Goal: Transaction & Acquisition: Purchase product/service

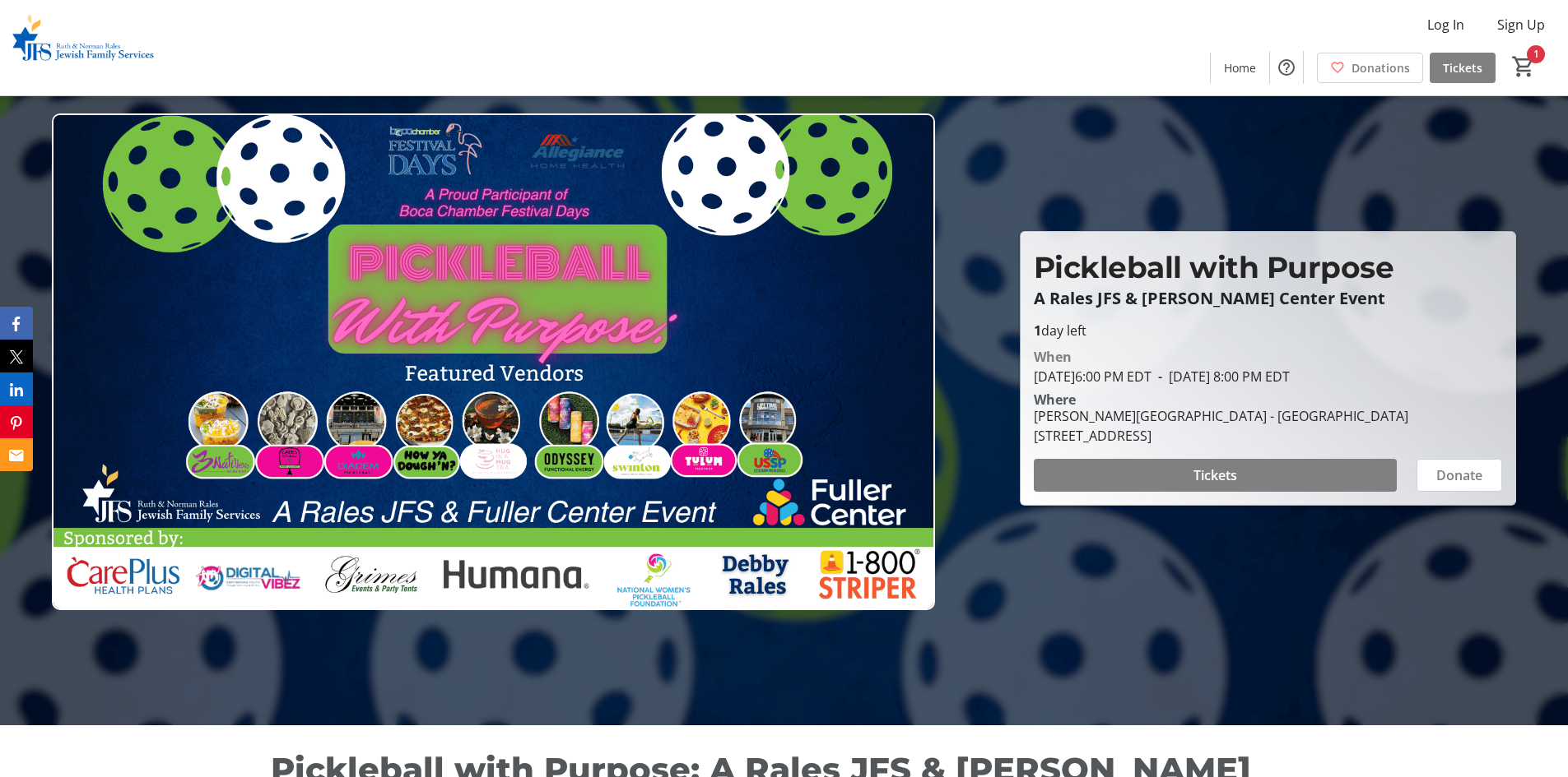
scroll to position [35, 0]
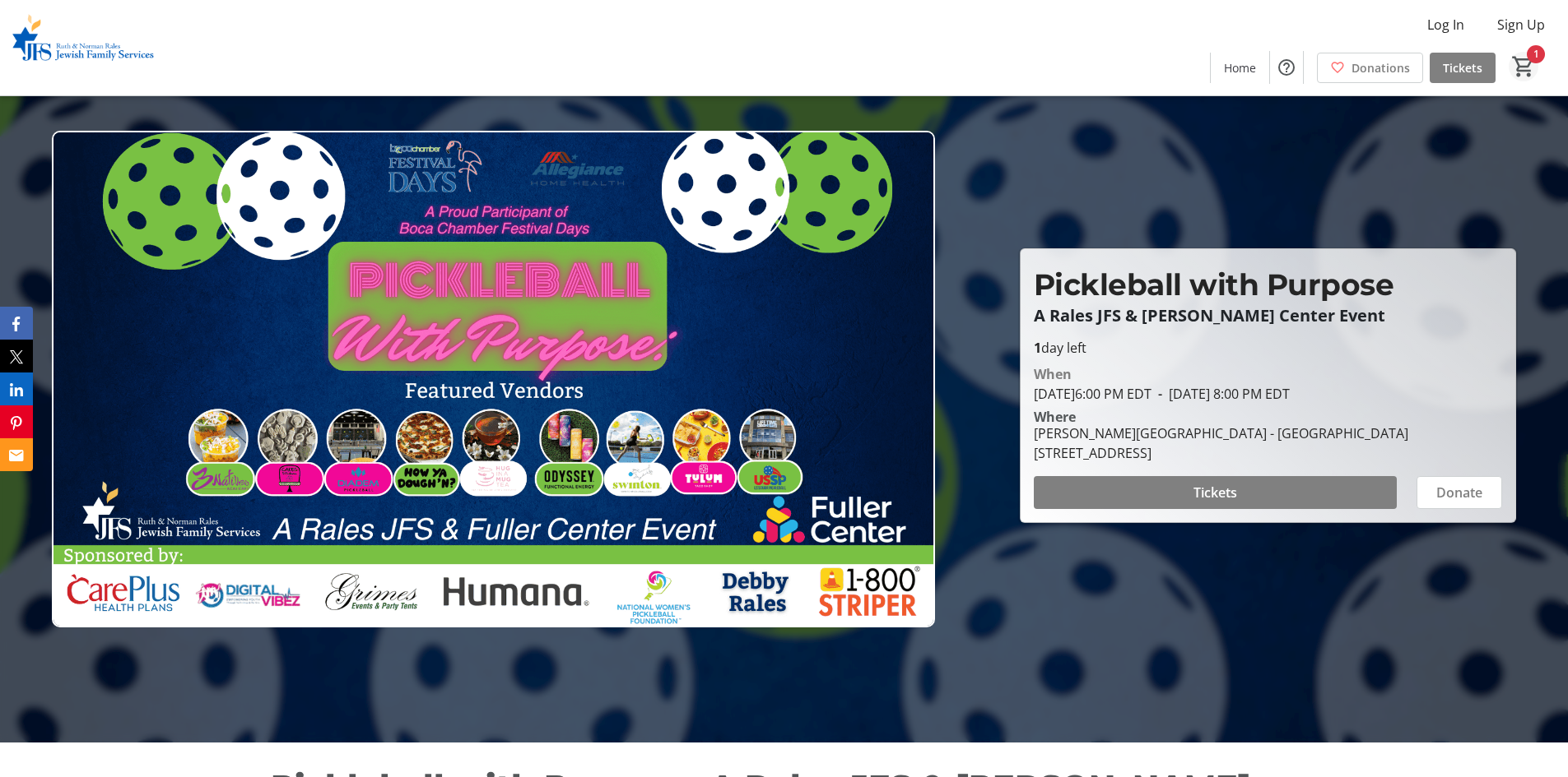
click at [1505, 62] on div "1" at bounding box center [1526, 68] width 62 height 32
click at [1524, 68] on mat-icon "1" at bounding box center [1523, 67] width 24 height 24
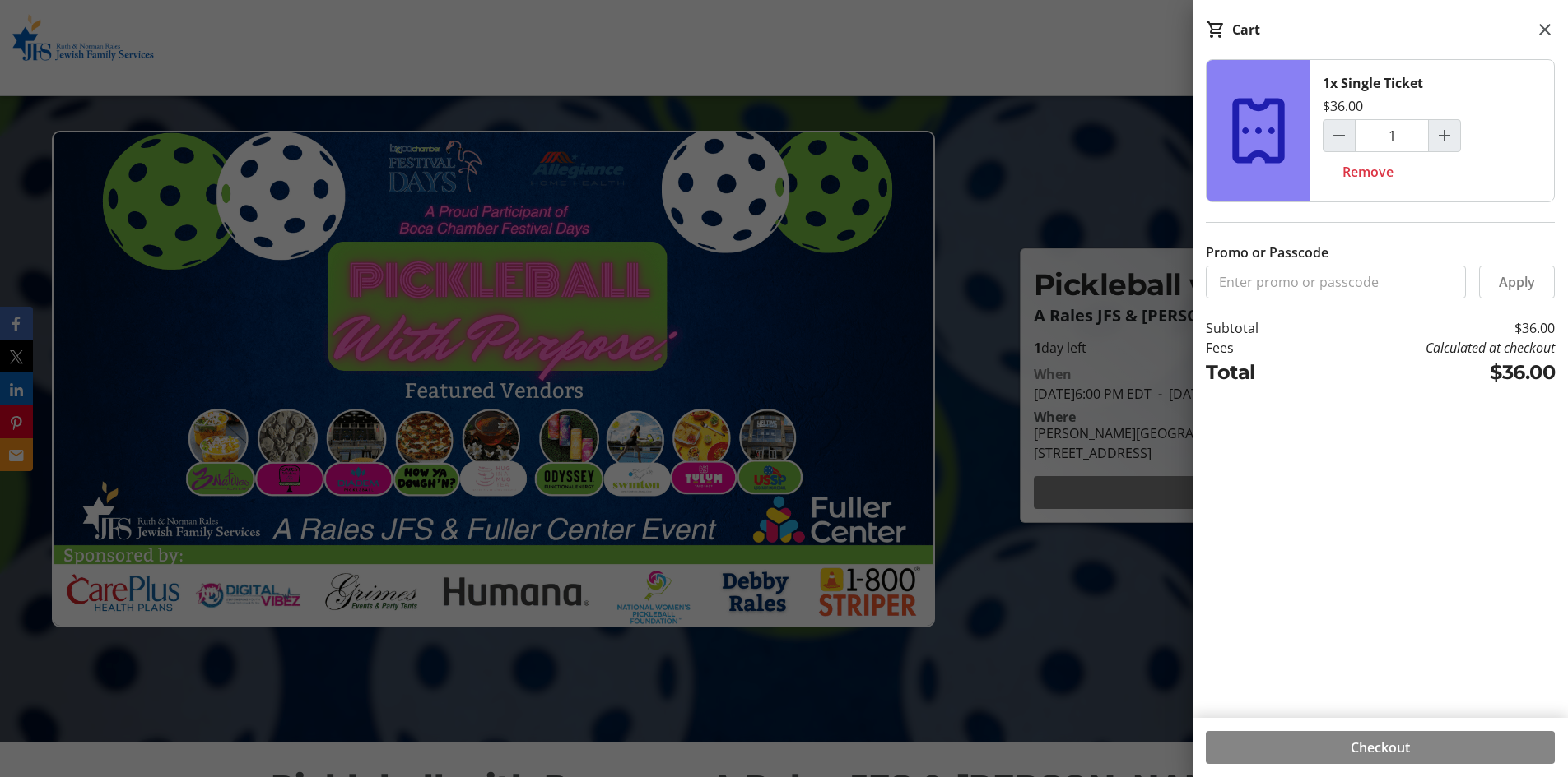
click at [1437, 754] on span at bounding box center [1380, 748] width 349 height 40
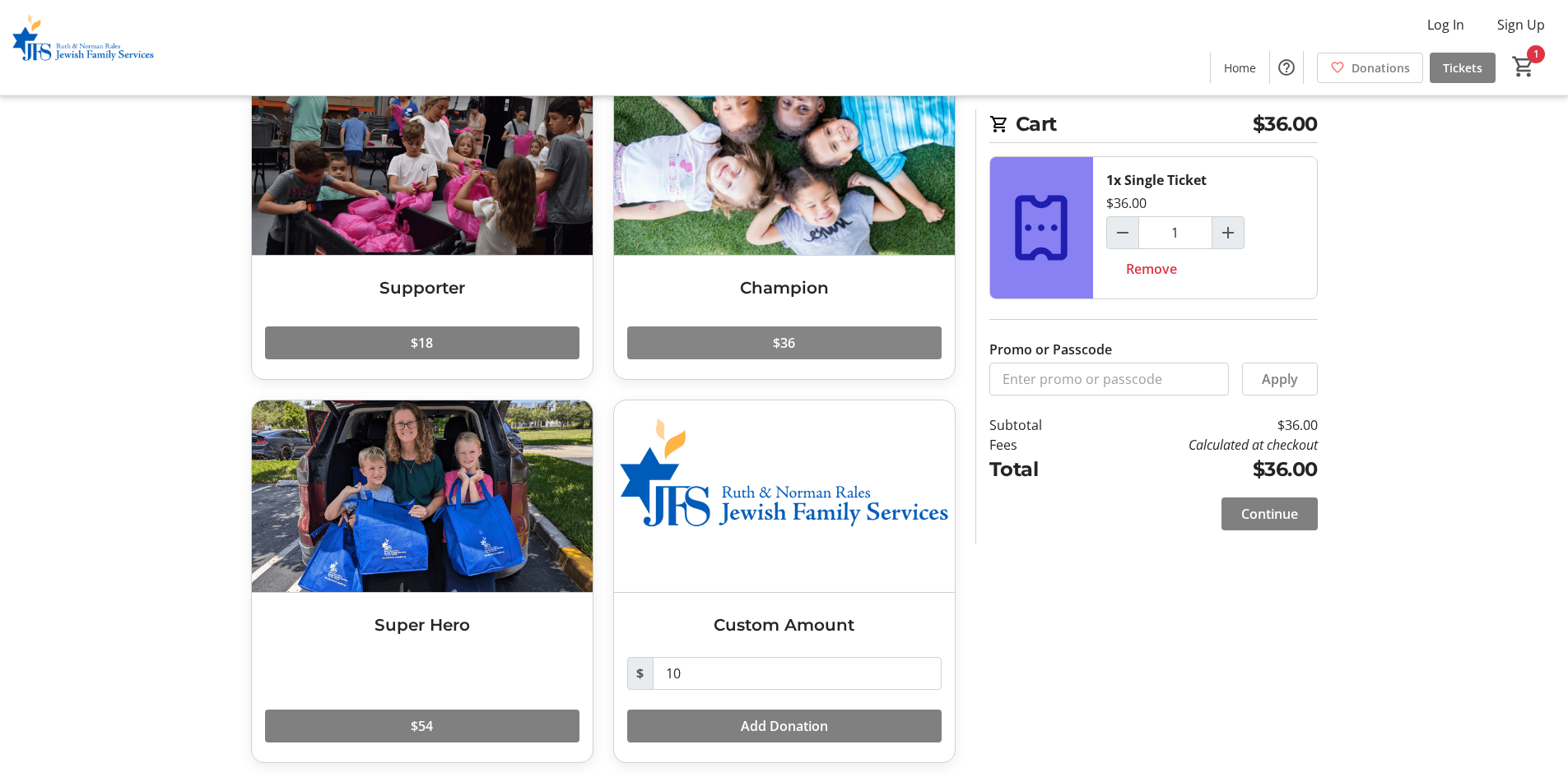
scroll to position [128, 0]
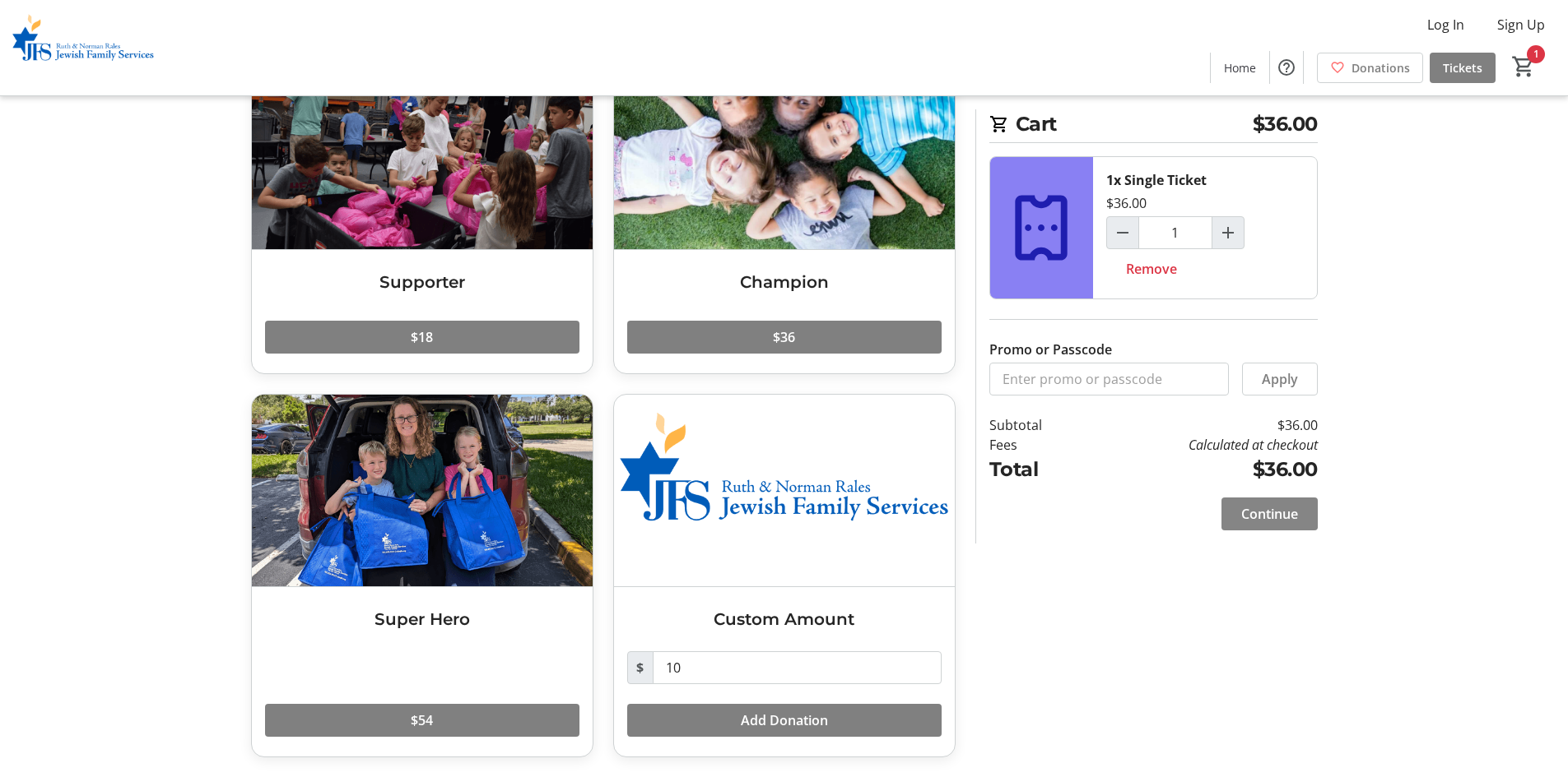
click at [1308, 516] on span at bounding box center [1269, 515] width 96 height 40
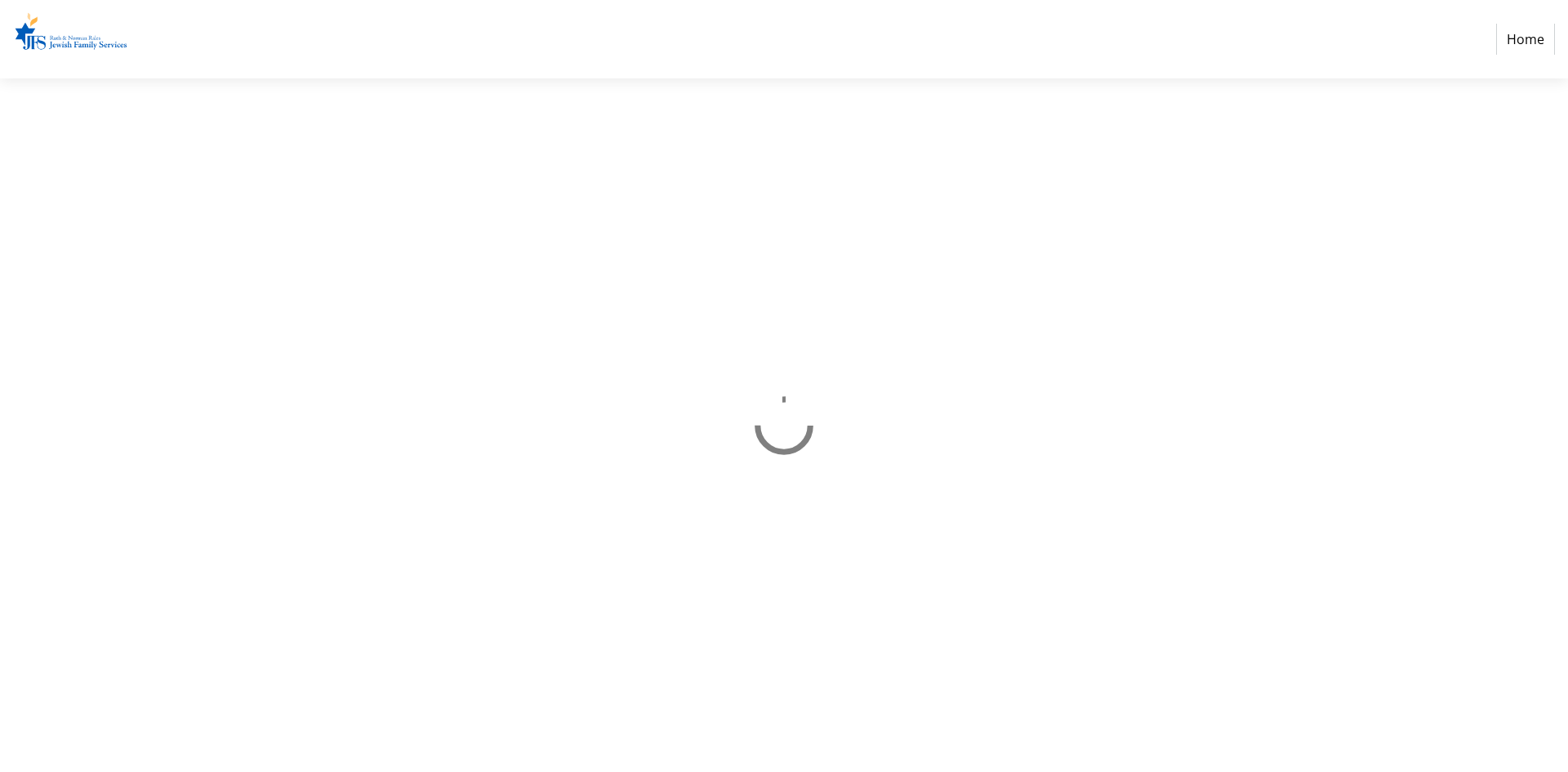
select select "US"
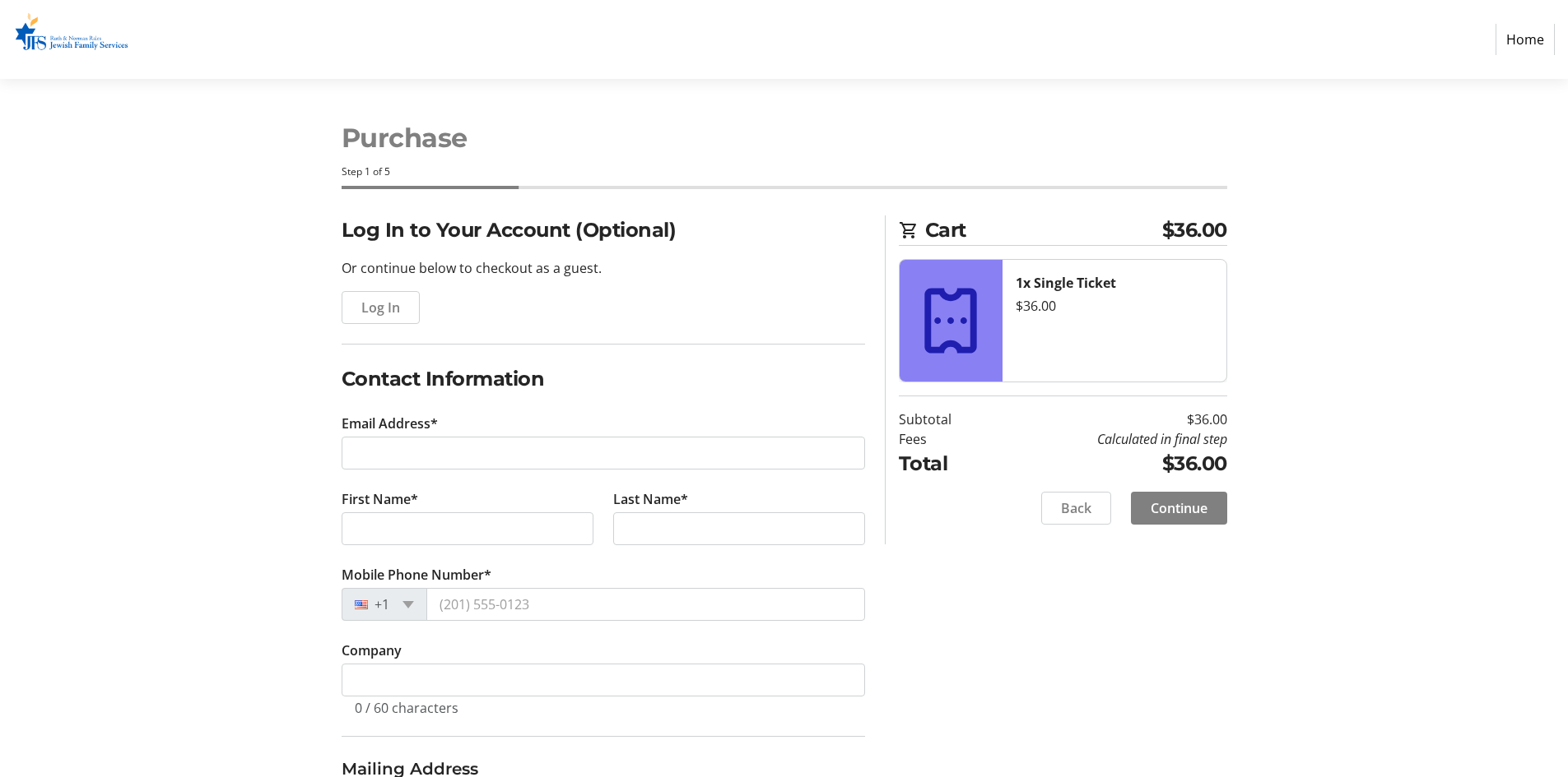
scroll to position [257, 0]
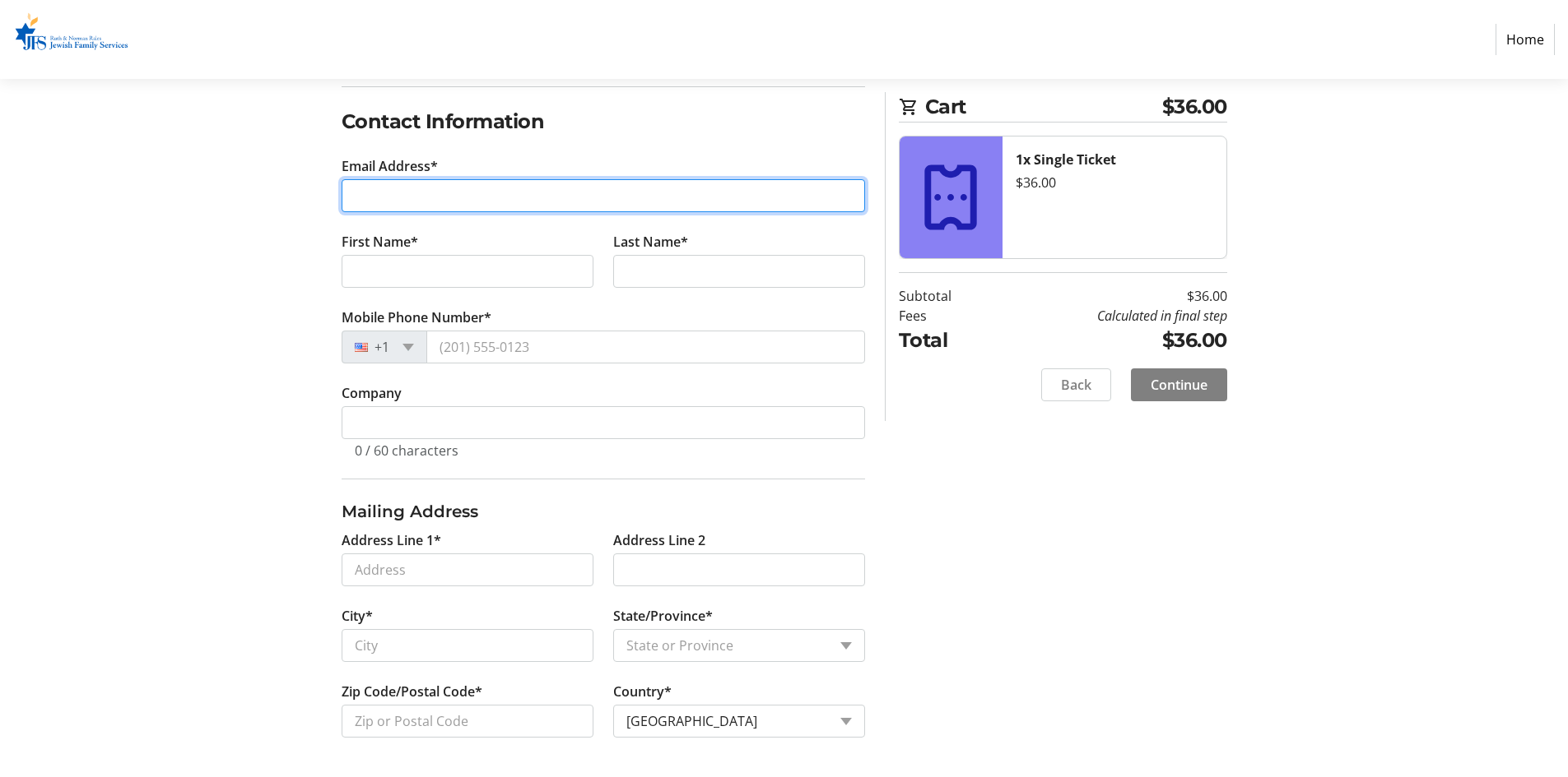
click at [450, 206] on input "Email Address*" at bounding box center [603, 196] width 524 height 33
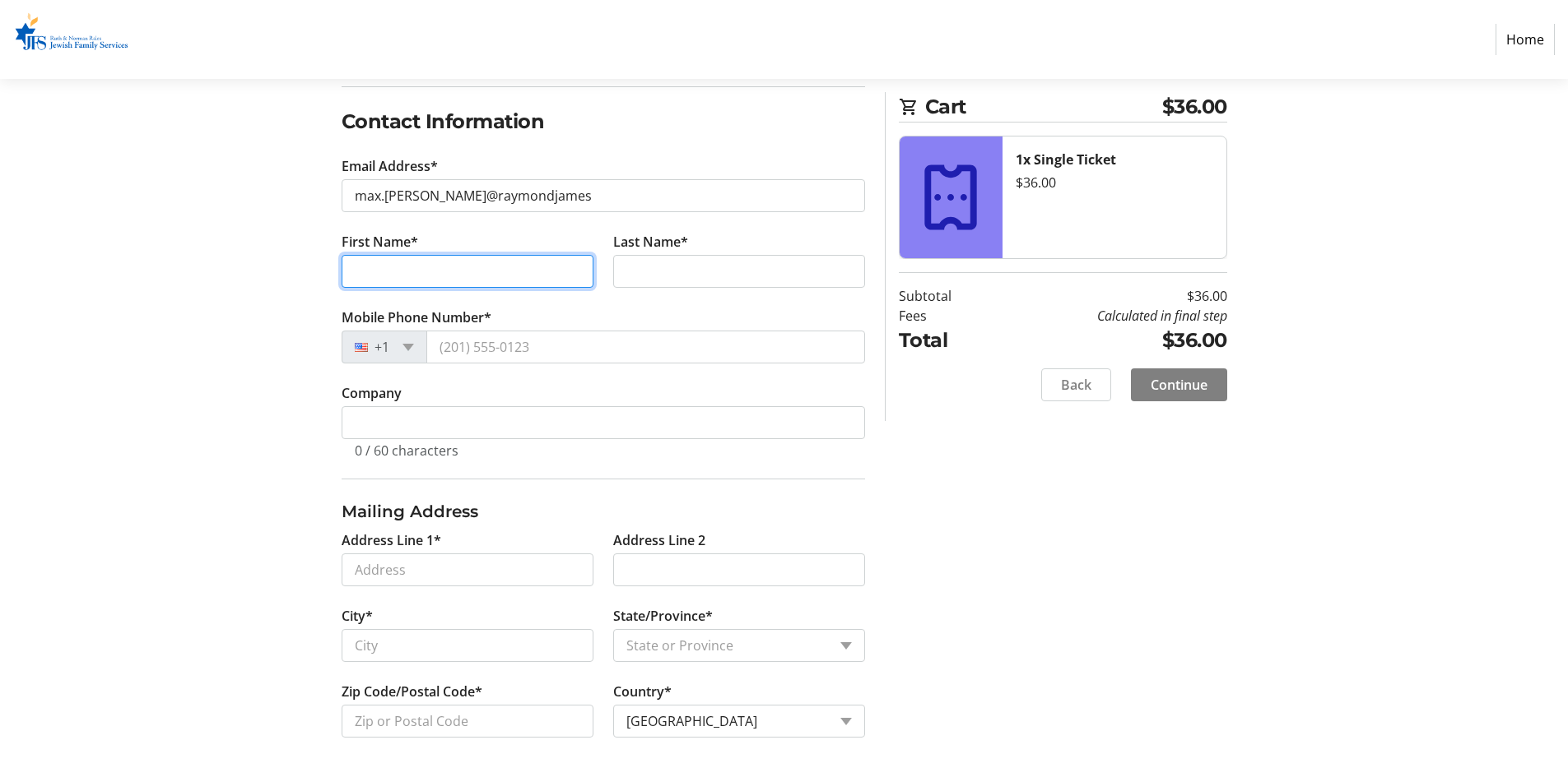
drag, startPoint x: 420, startPoint y: 264, endPoint x: 423, endPoint y: 275, distance: 11.4
click at [420, 265] on tr-form-field "First Name*" at bounding box center [467, 269] width 271 height 75
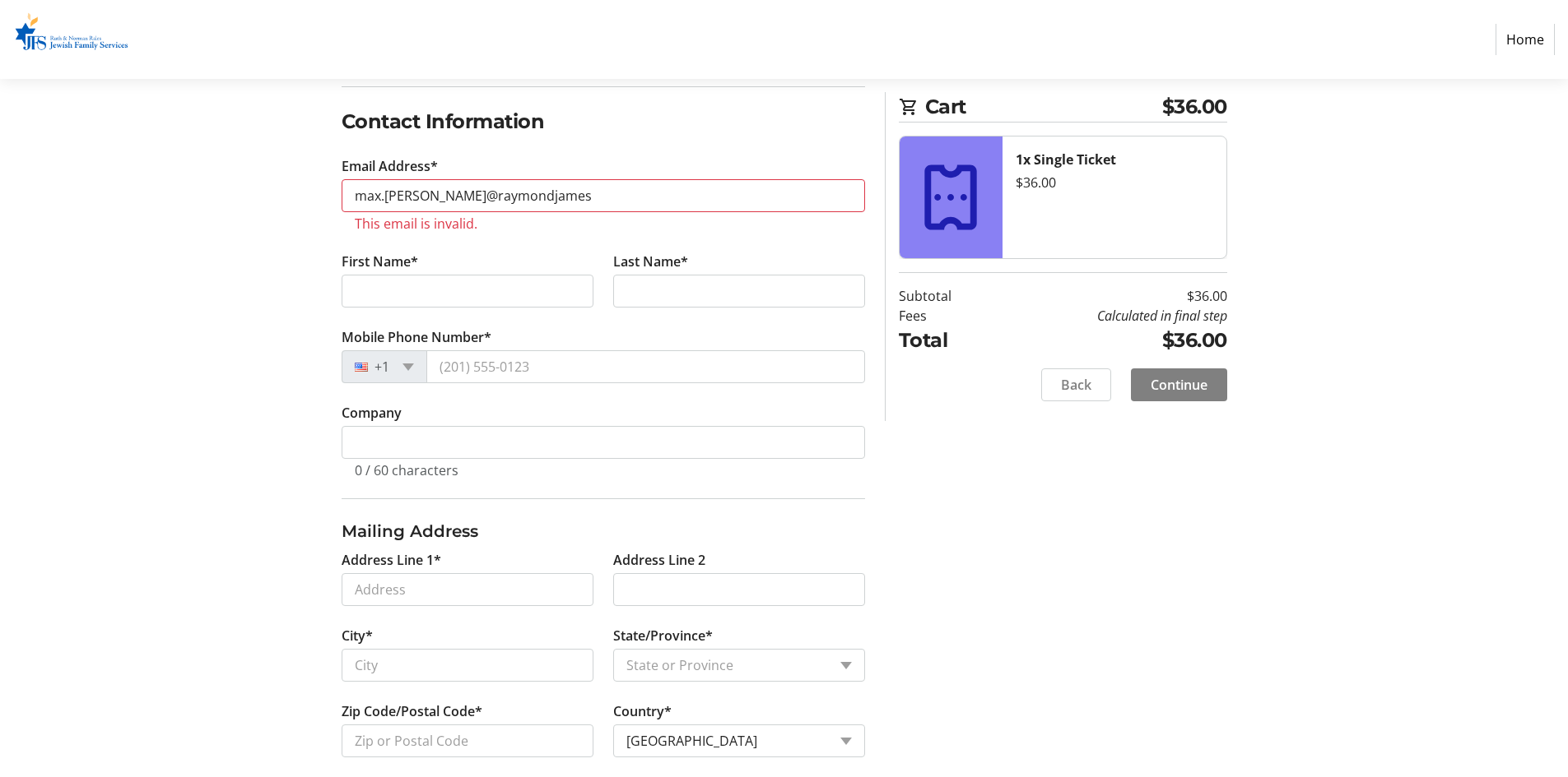
click at [576, 178] on tr-form-field "Email Address* max.[PERSON_NAME]@raymondjames This email is invalid." at bounding box center [603, 204] width 524 height 95
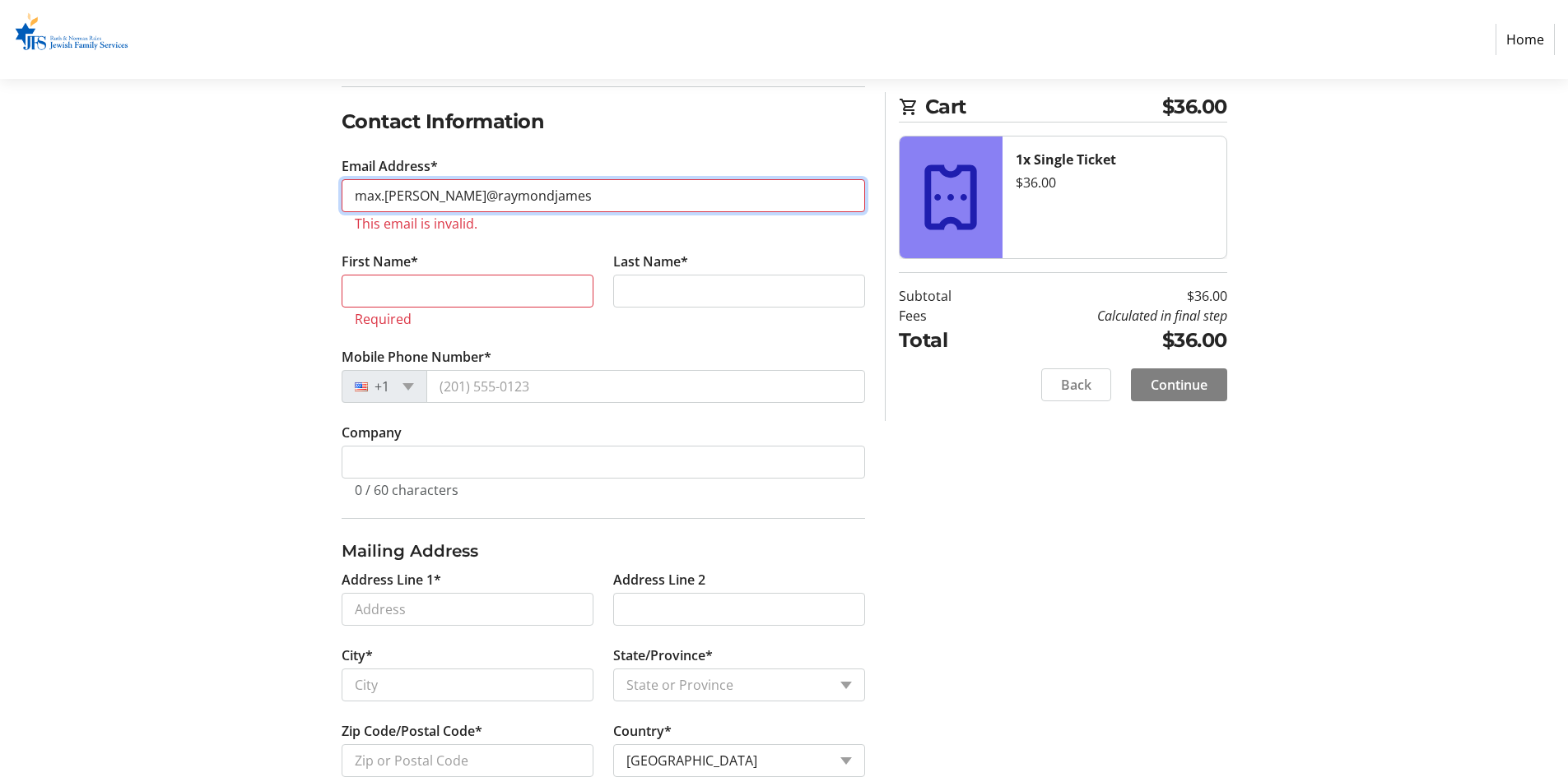
click at [579, 195] on input "max.[PERSON_NAME]@raymondjames" at bounding box center [603, 196] width 524 height 33
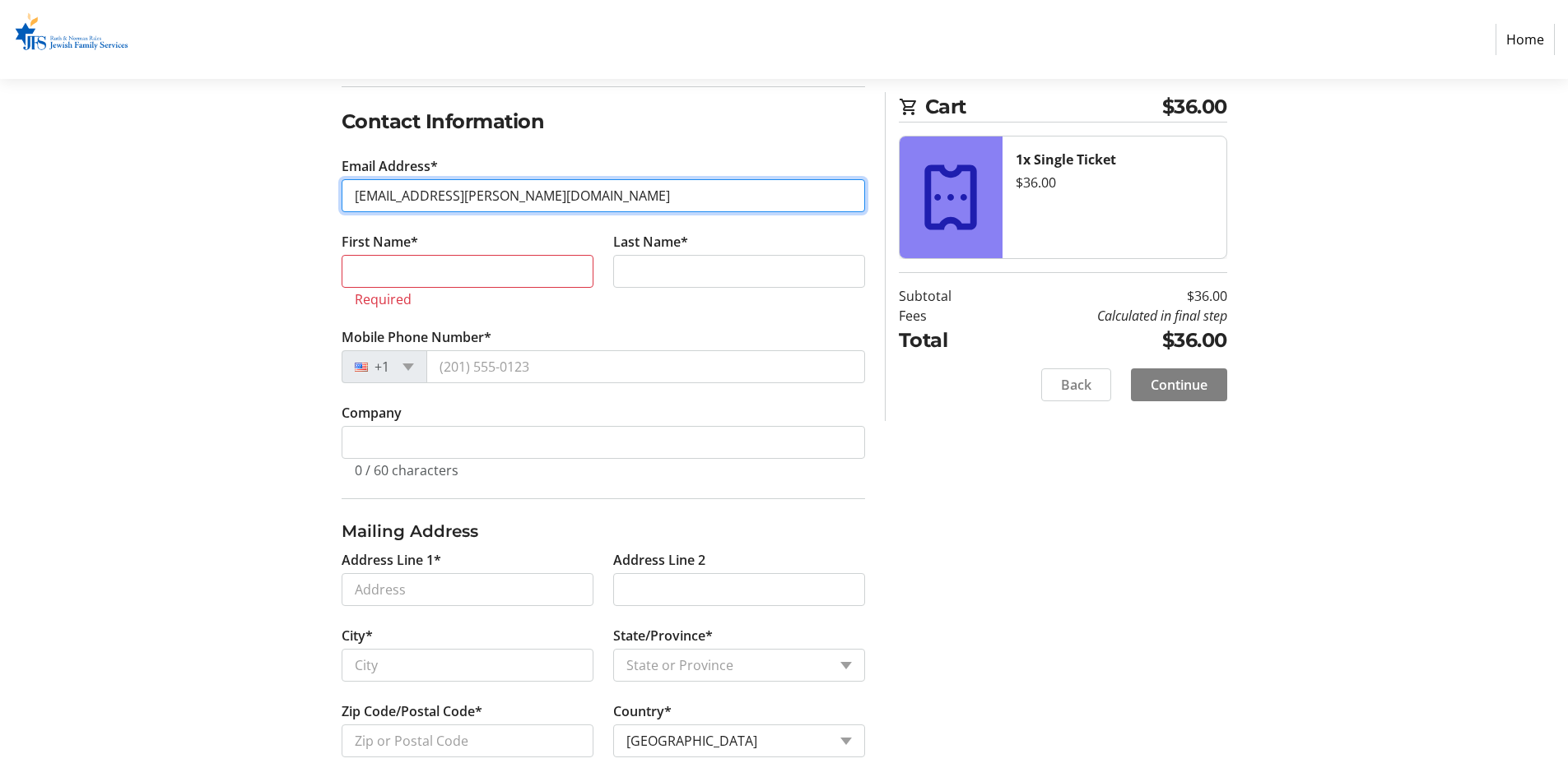
type input "[EMAIL_ADDRESS][PERSON_NAME][DOMAIN_NAME]"
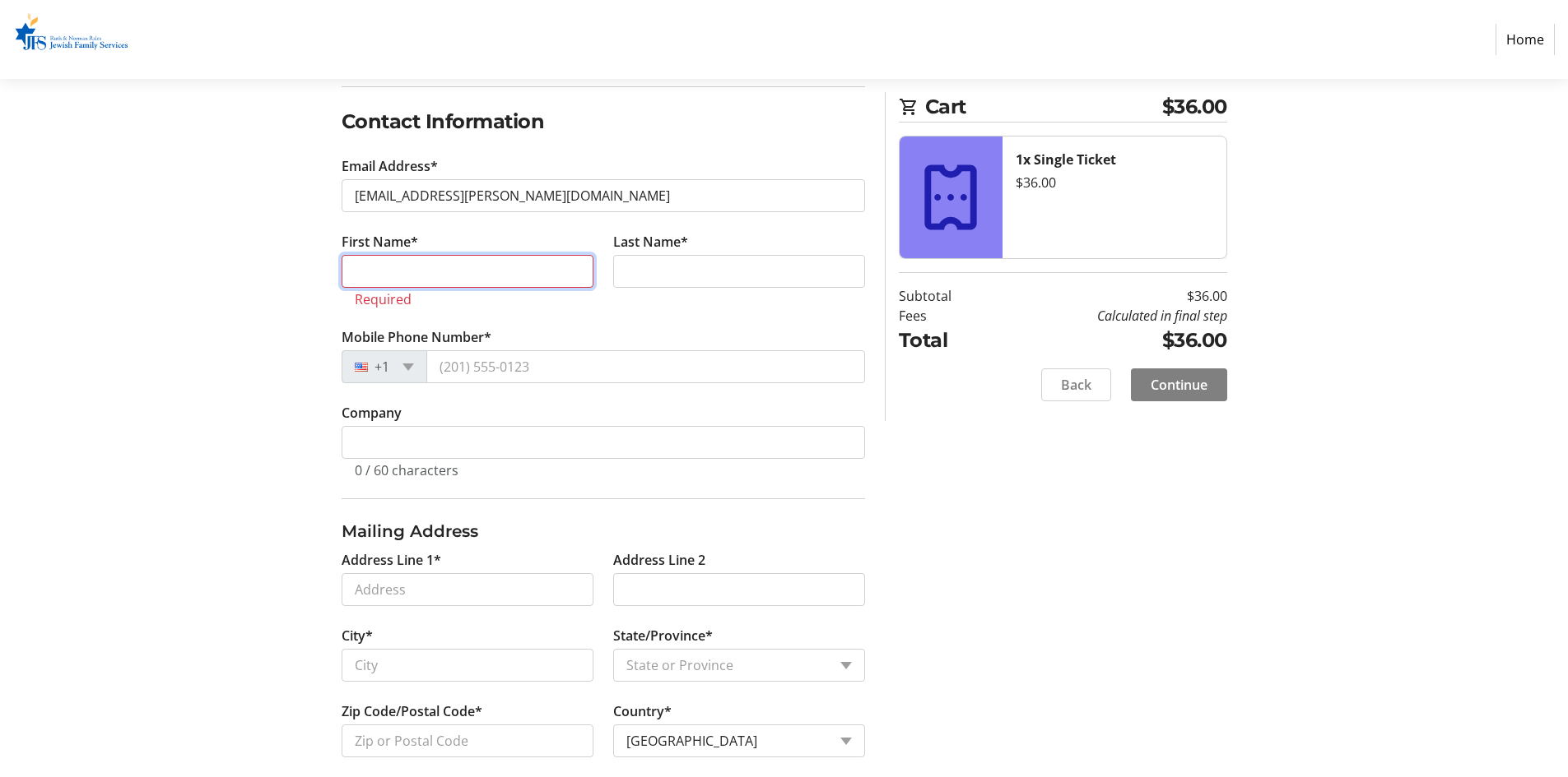
click at [509, 275] on input "First Name*" at bounding box center [467, 271] width 252 height 33
type input "Max"
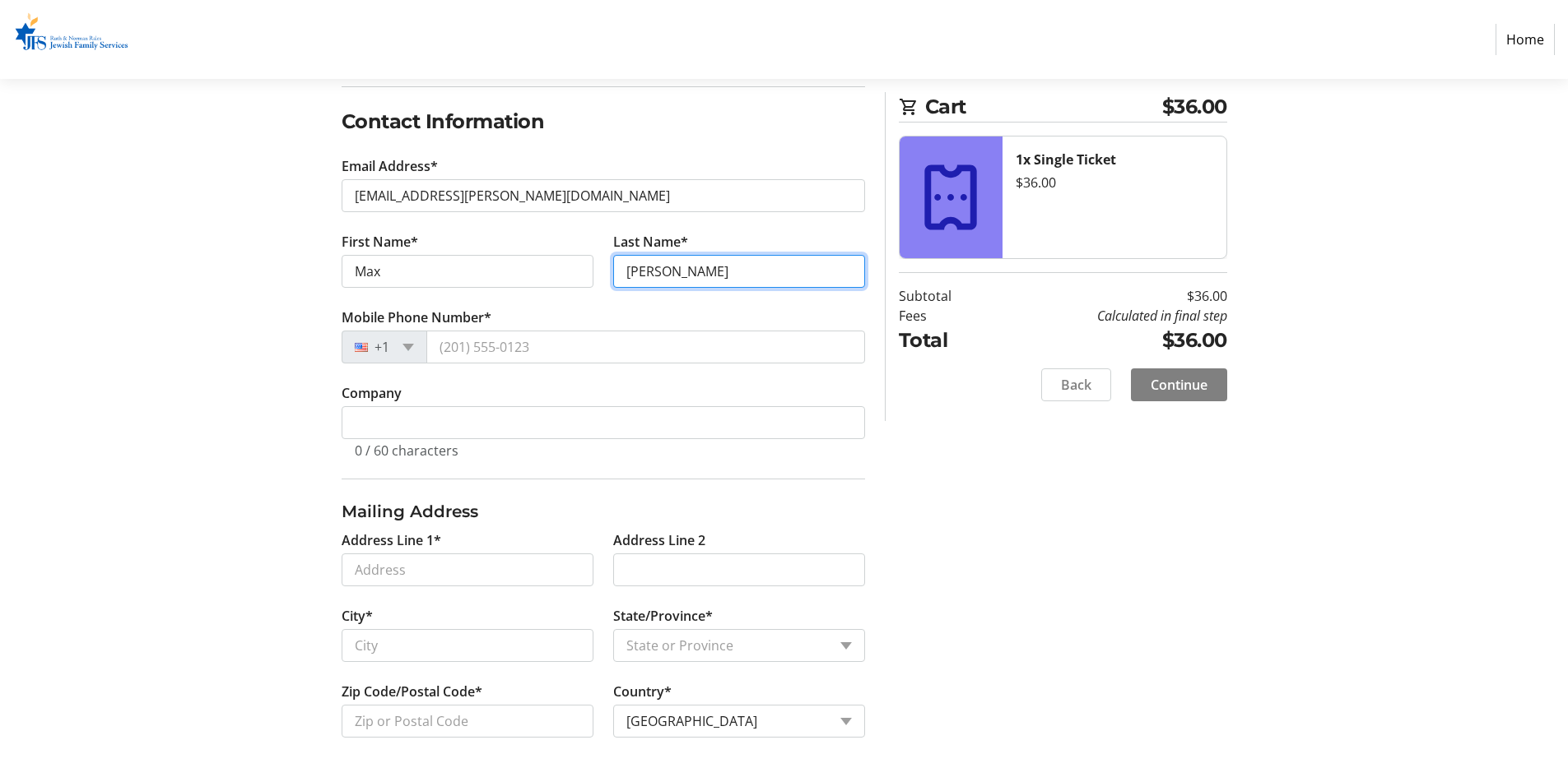
type input "[PERSON_NAME]"
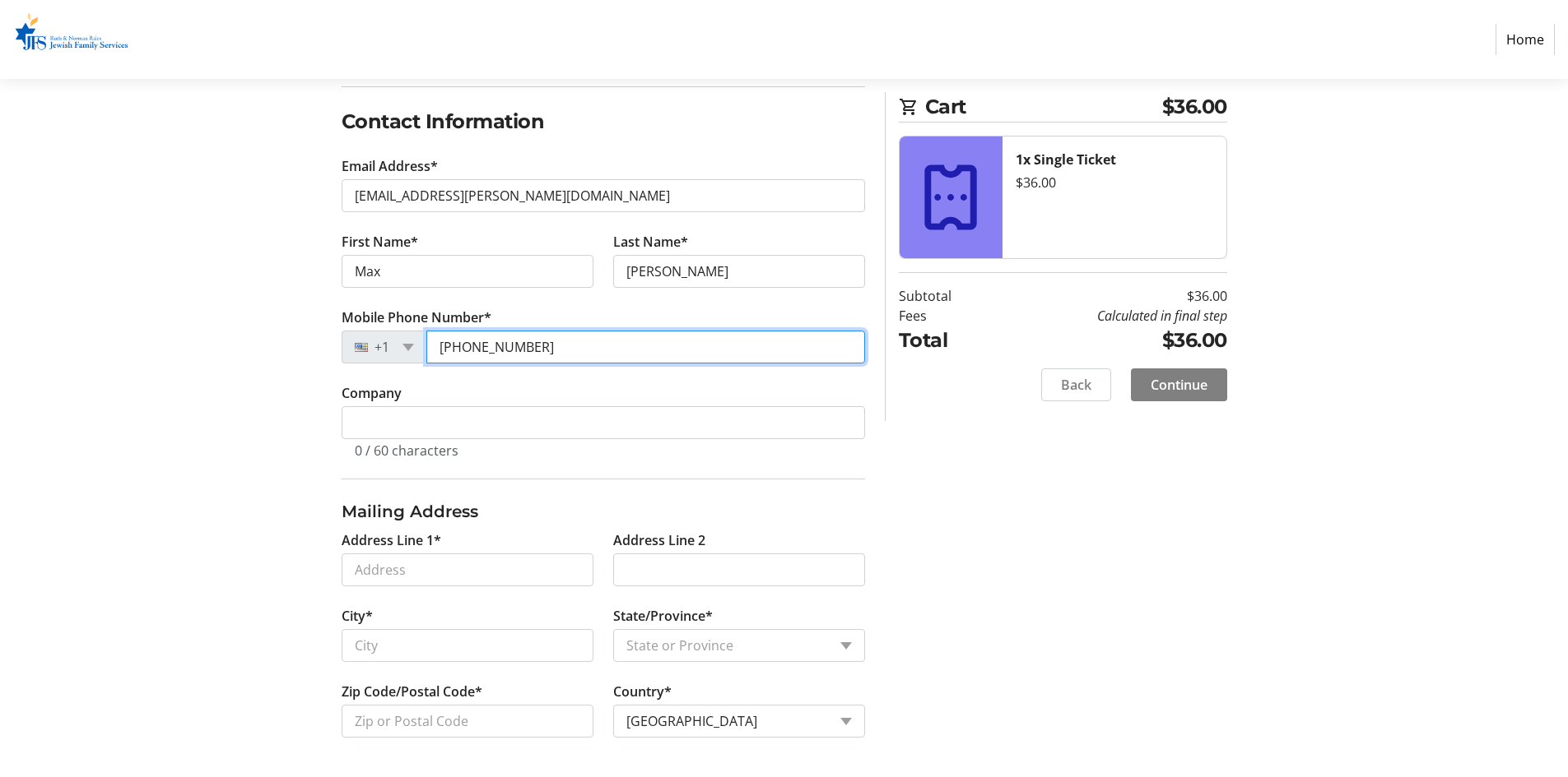
type input "[PHONE_NUMBER]"
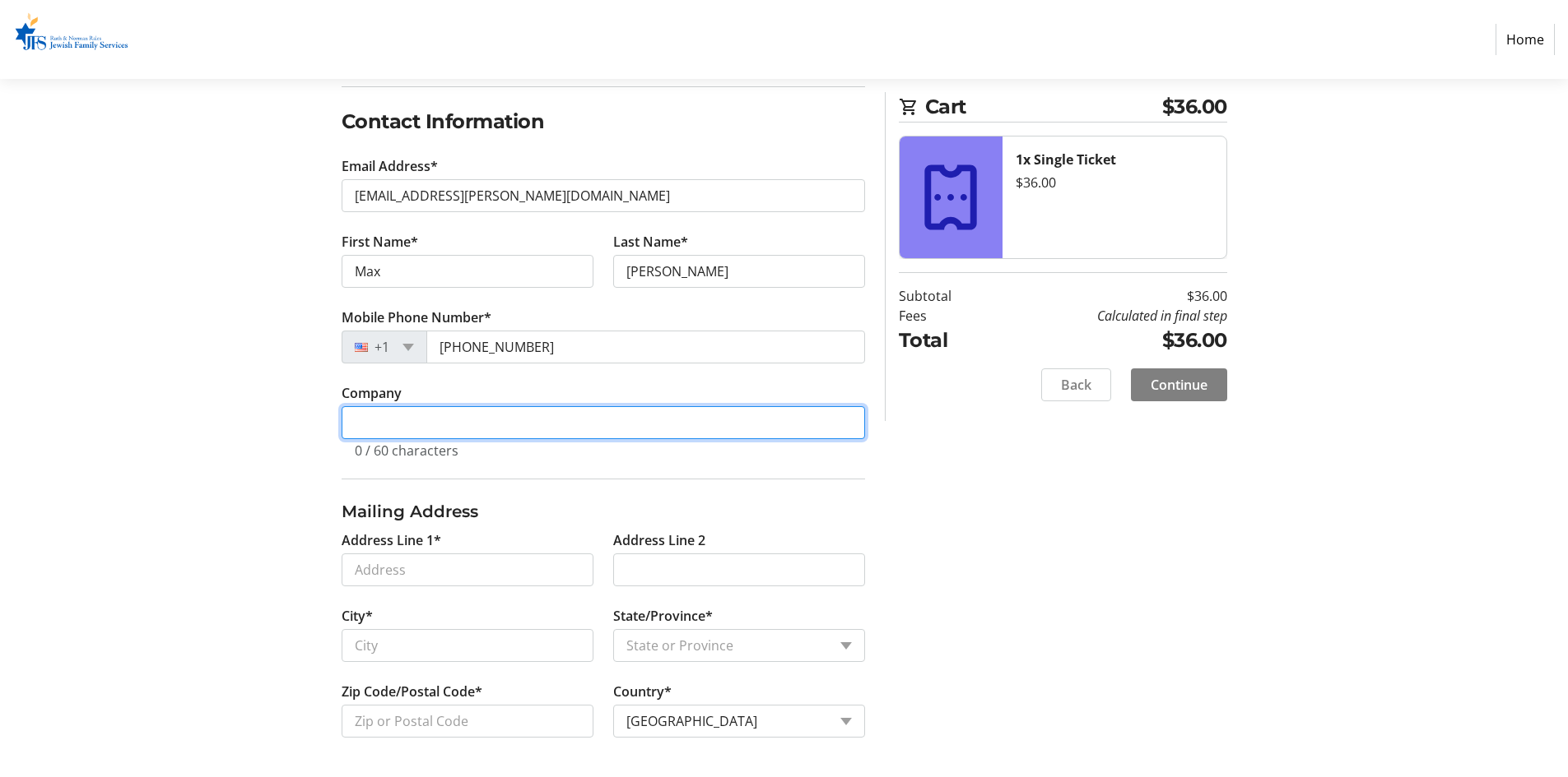
click at [602, 419] on input "Company" at bounding box center [603, 423] width 524 height 33
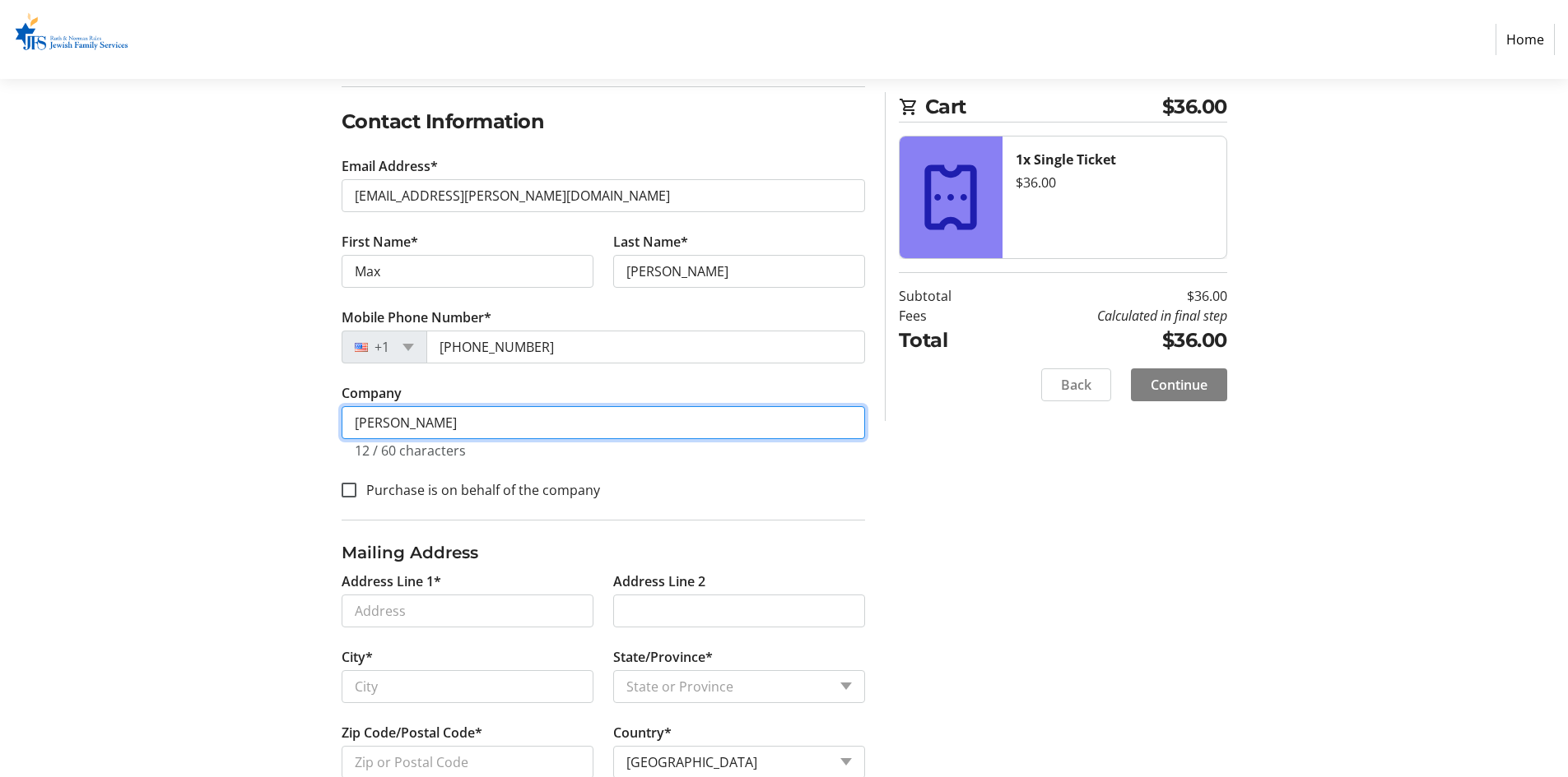
type input "[PERSON_NAME] [PERSON_NAME]"
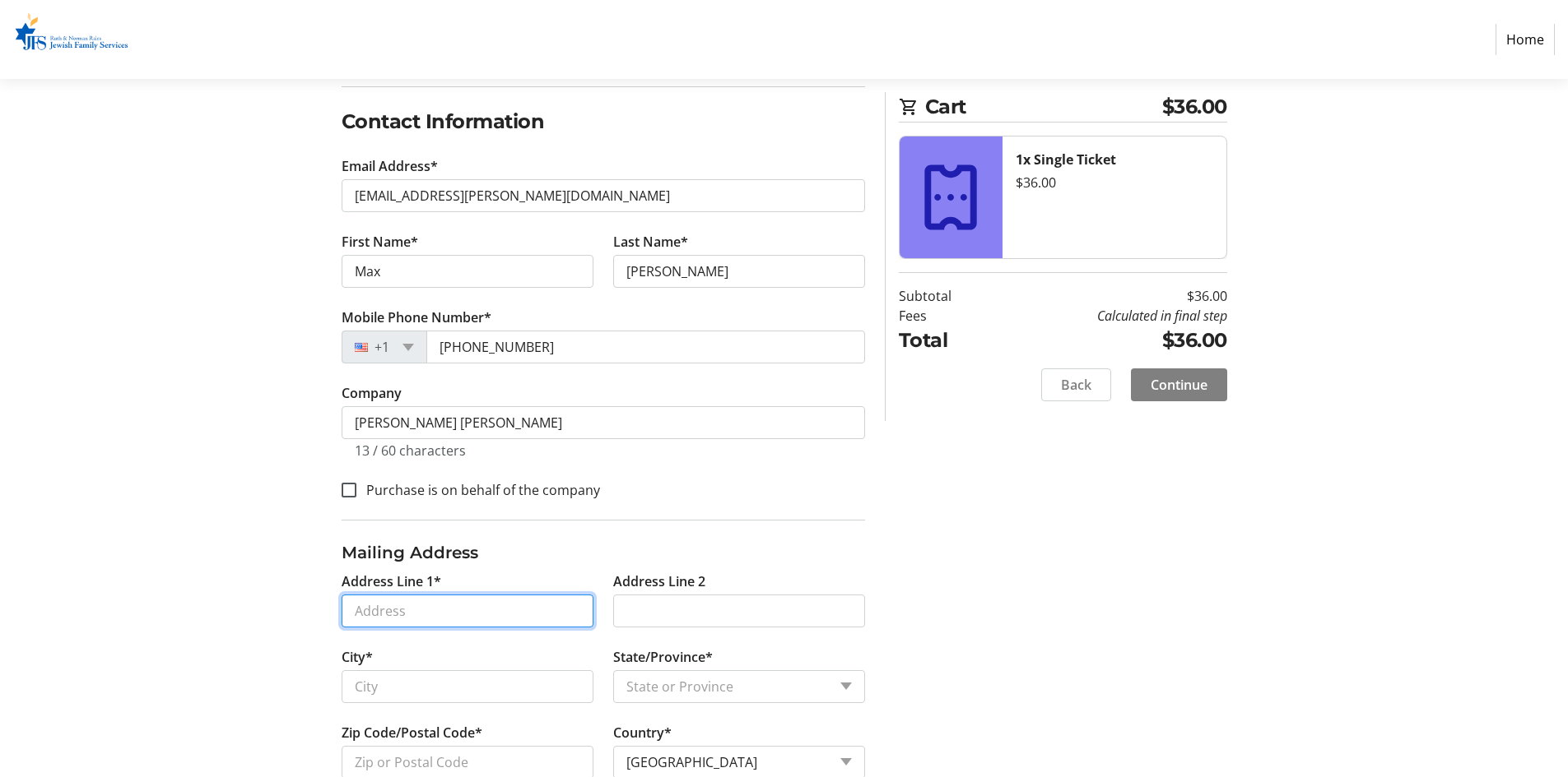
type input "5549 N Military Trail"
type input "Apt 2503"
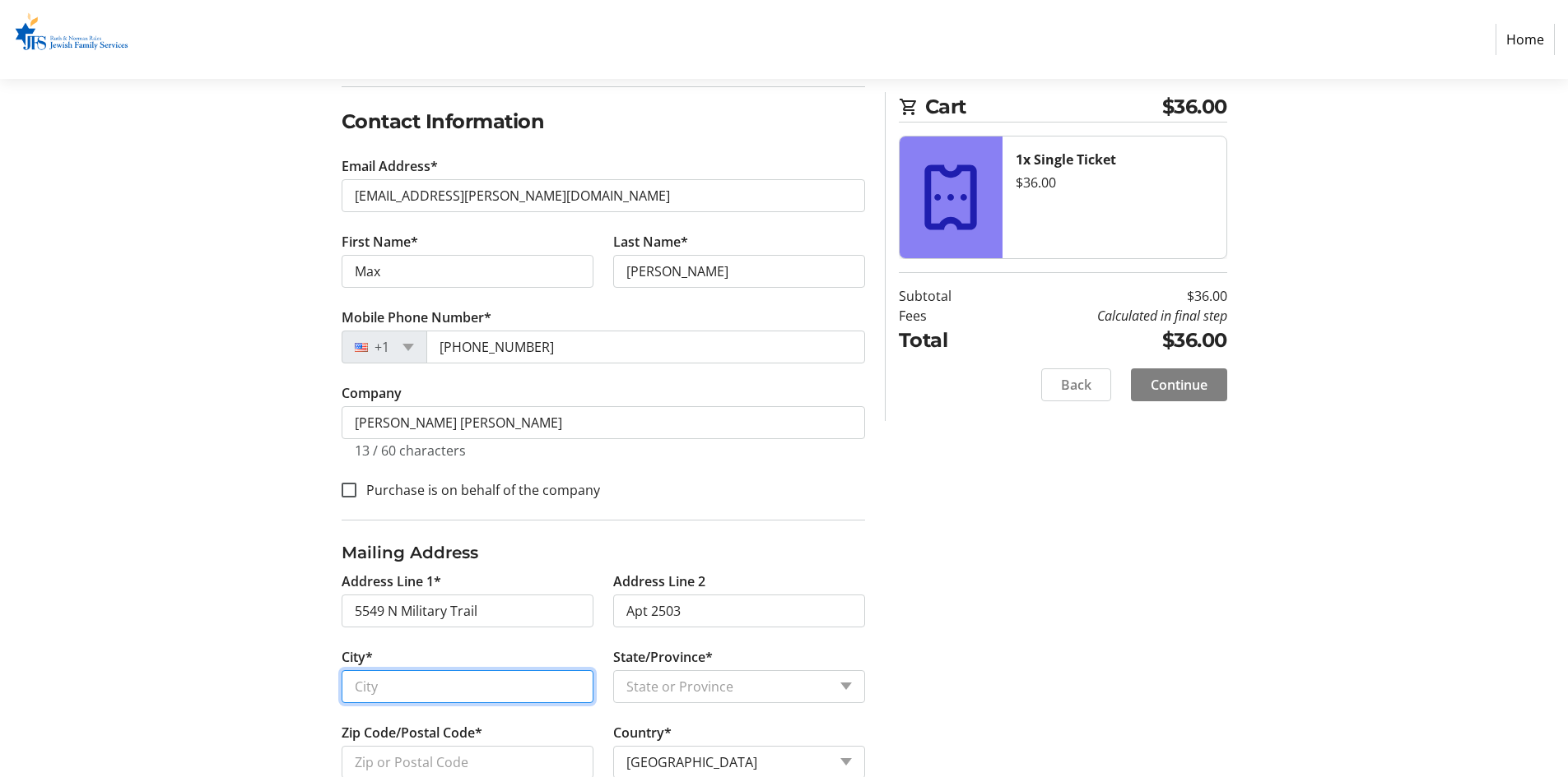
type input "Boca Raton"
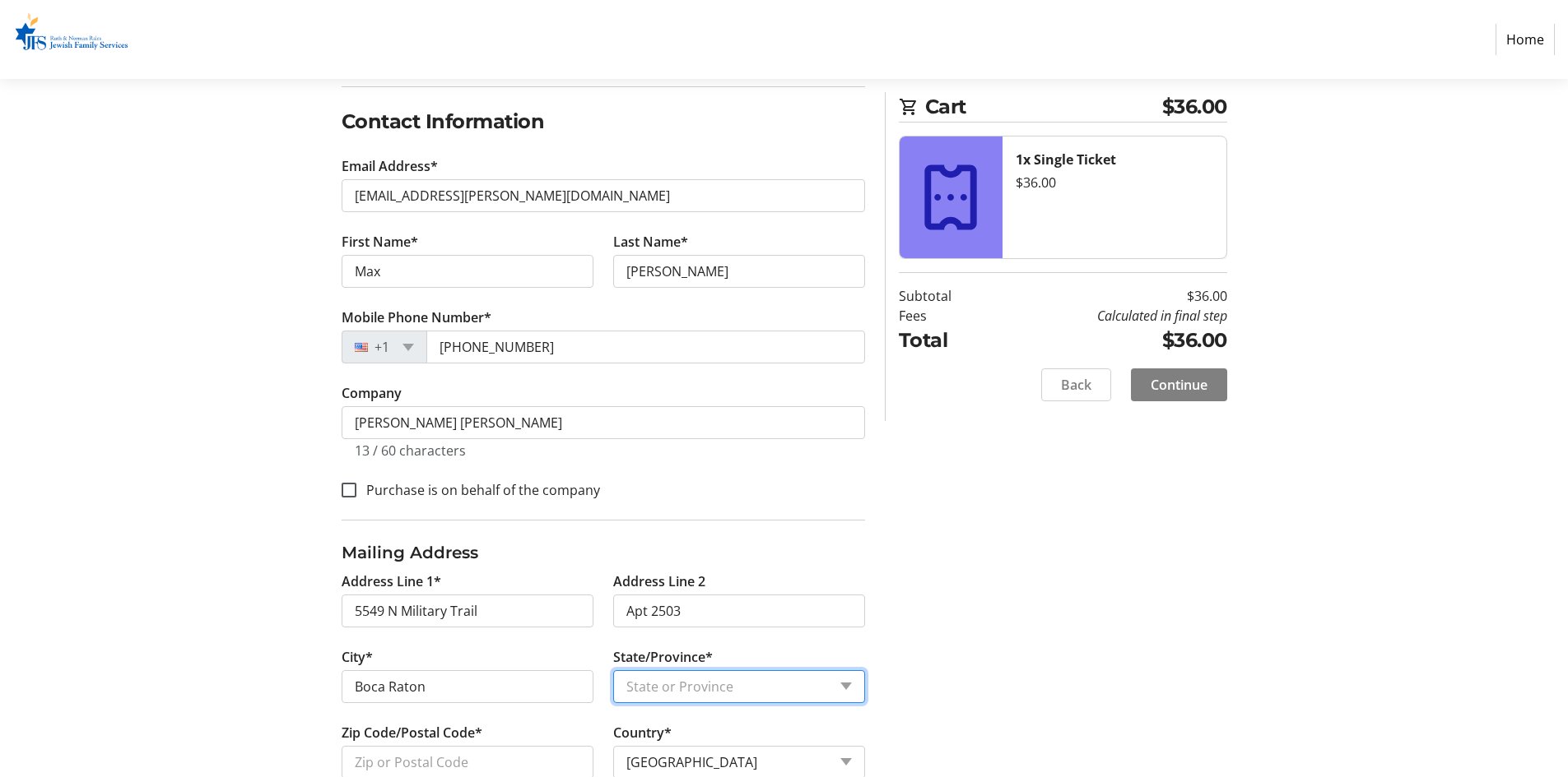
select select "FL"
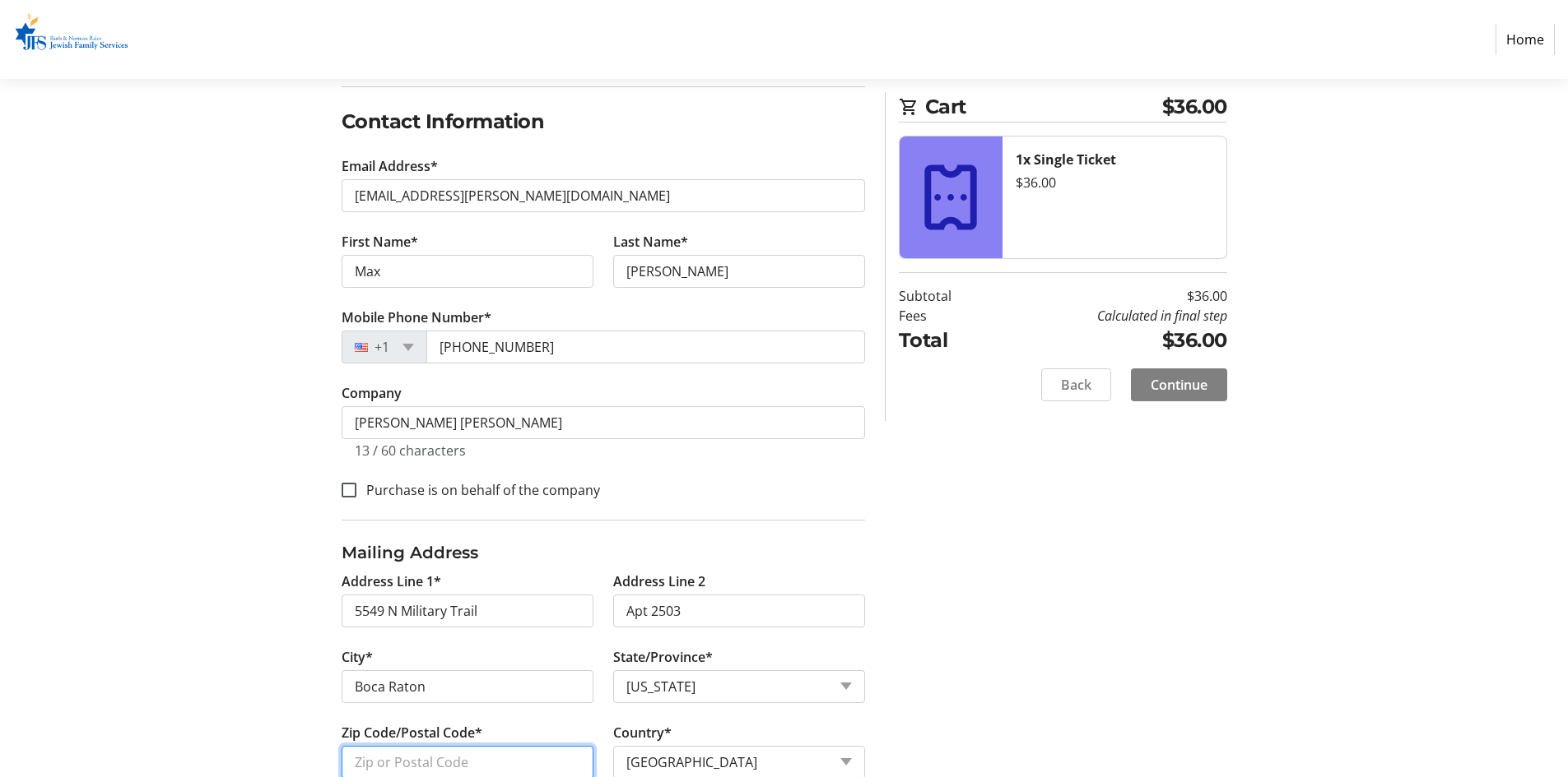
type input "33496"
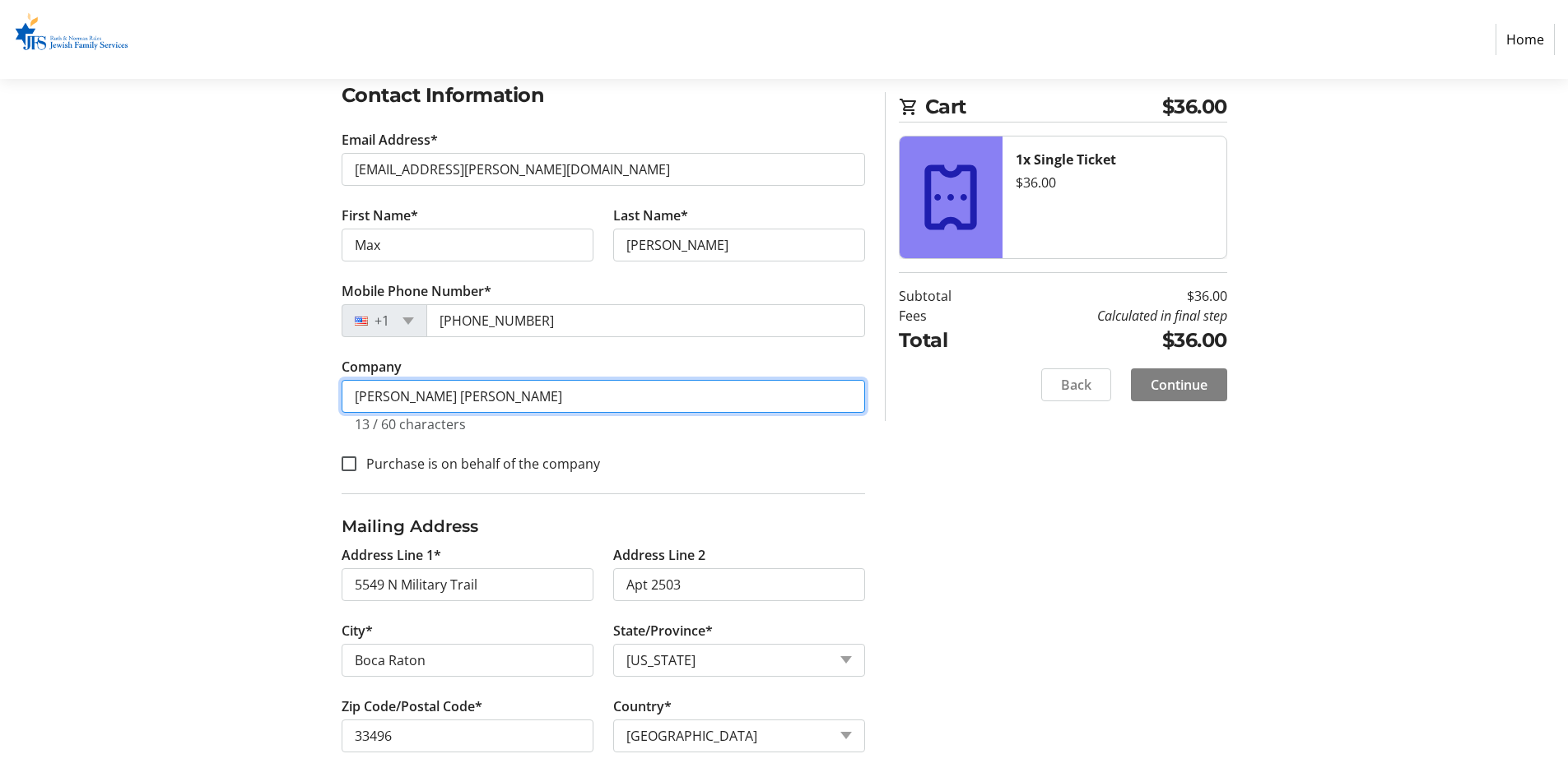
scroll to position [299, 0]
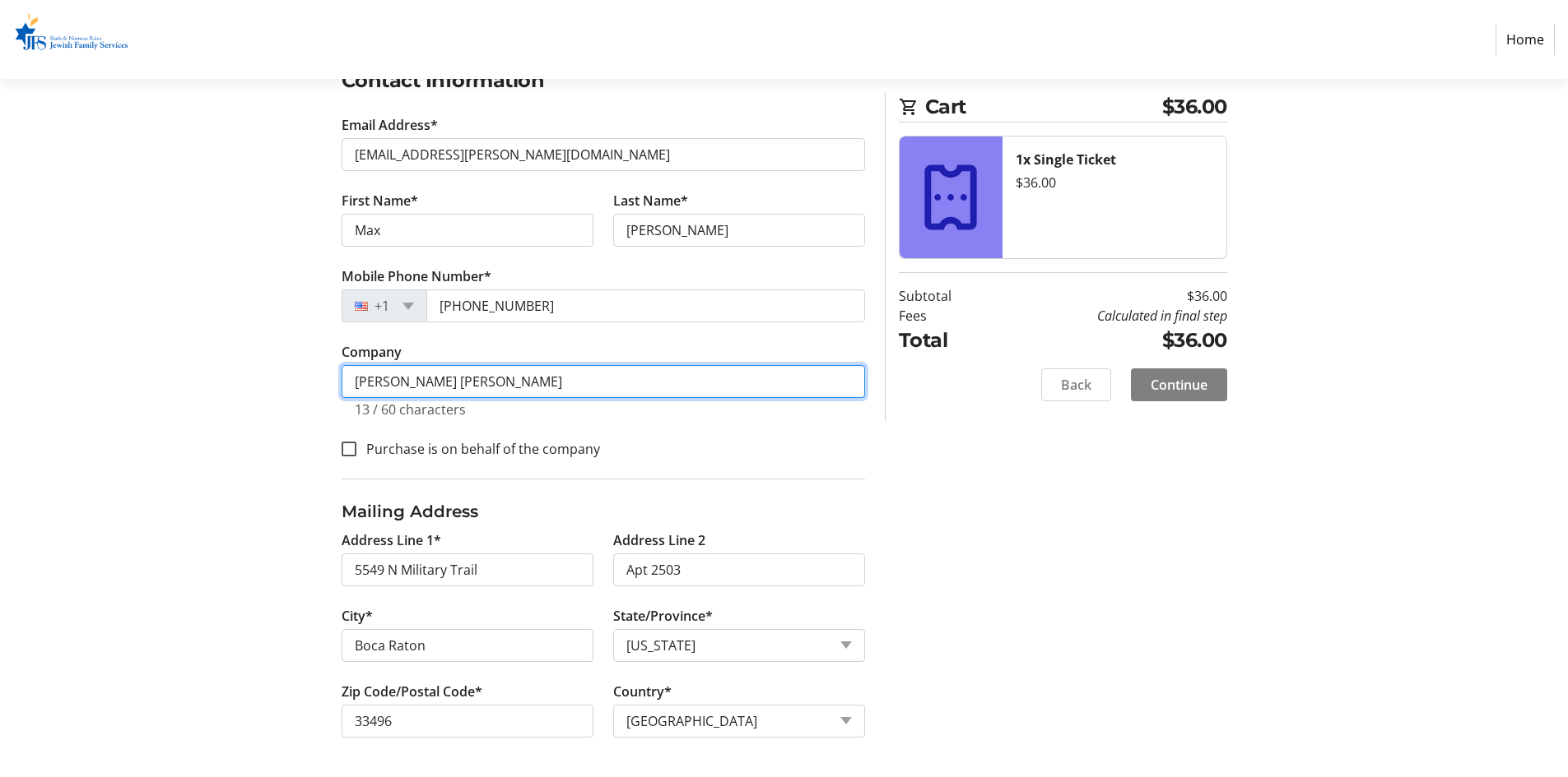
type input "[PERSON_NAME] [PERSON_NAME]"
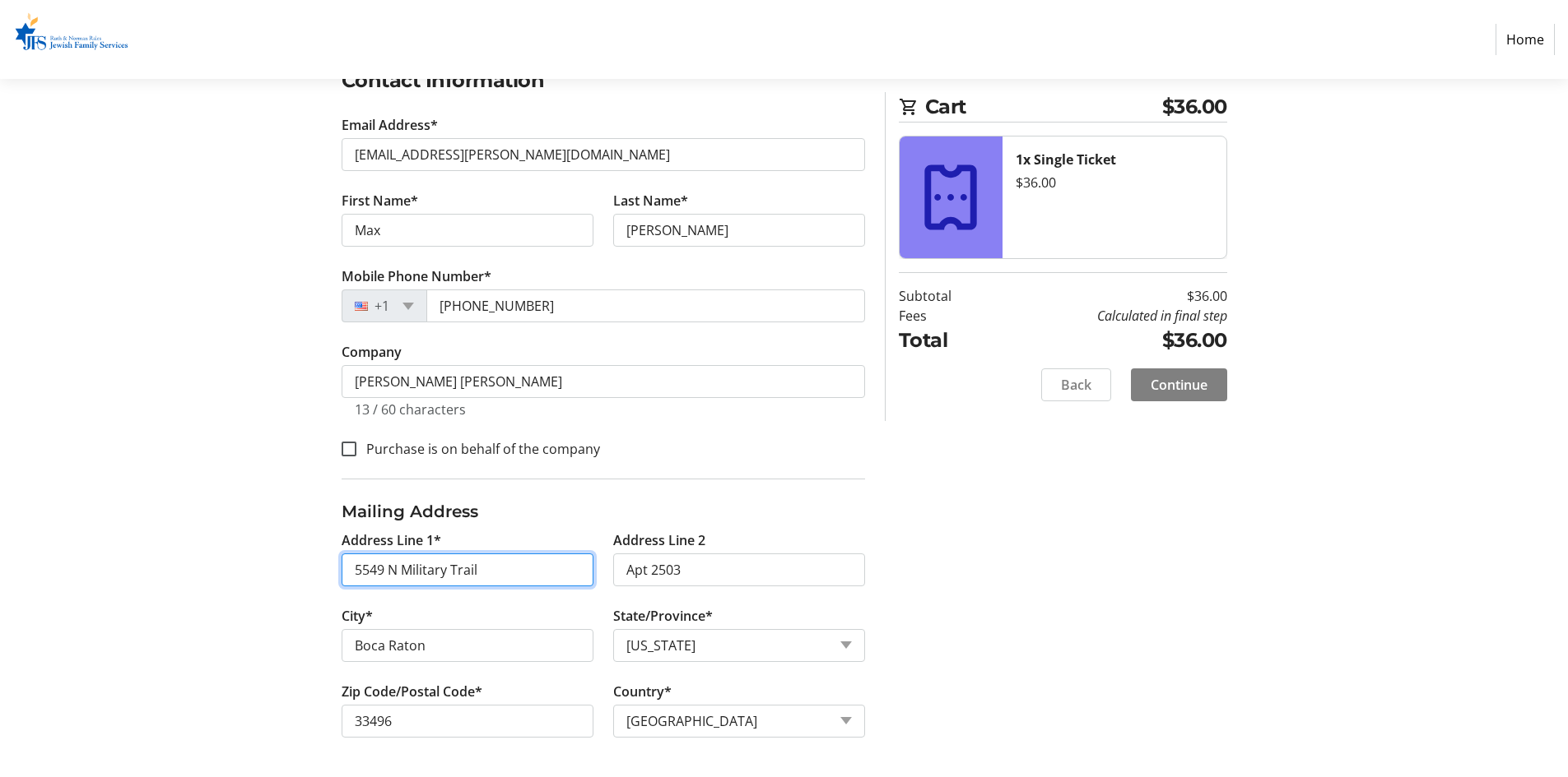
click at [554, 570] on input "5549 N Military Trail" at bounding box center [467, 570] width 252 height 33
type input "[STREET_ADDRESS]"
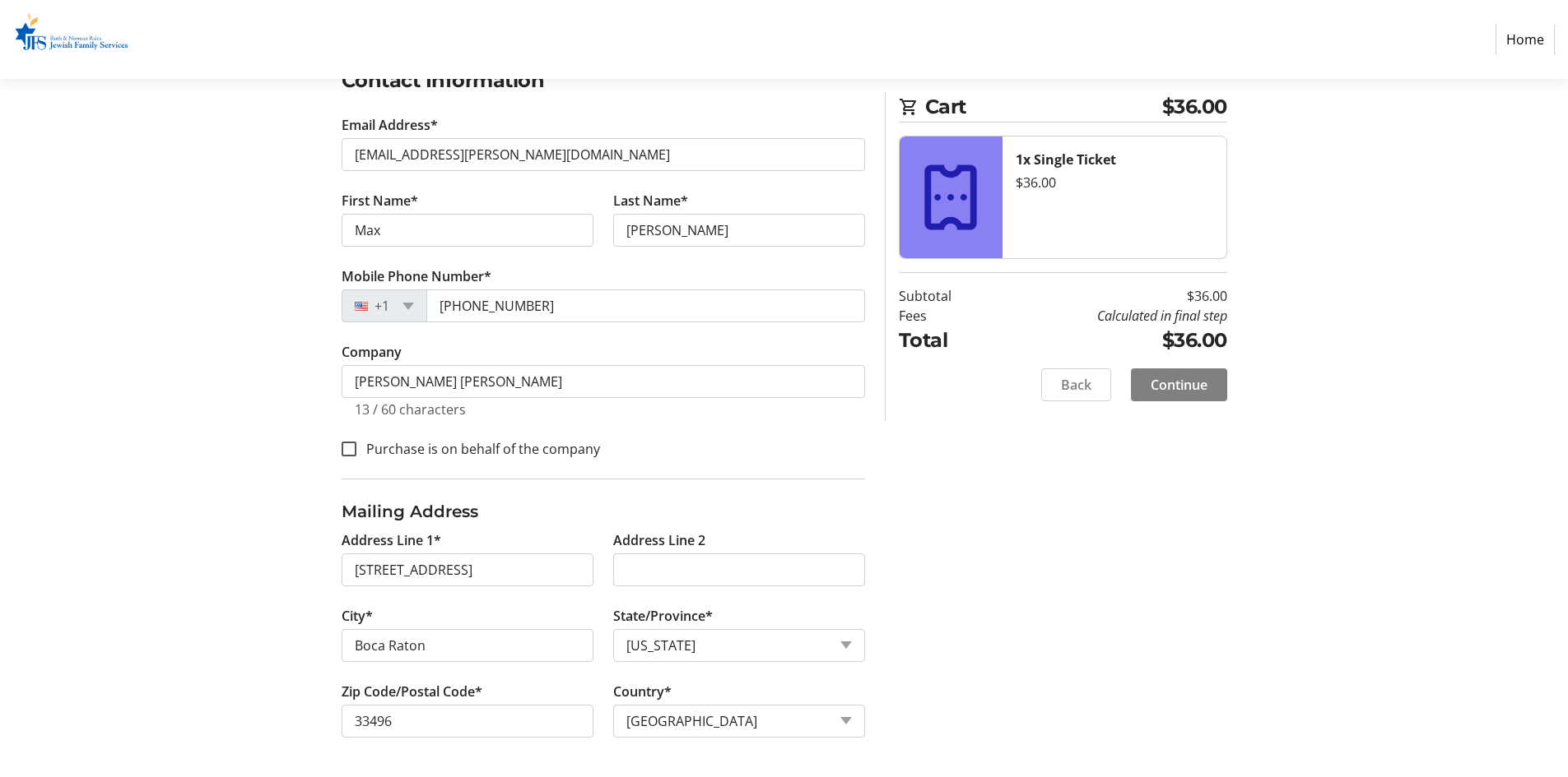
type input "33486"
click at [697, 578] on input "Address Line 2" at bounding box center [738, 570] width 252 height 33
type input "Suite 1000"
click at [1133, 635] on div "Log In to Your Account (Optional) Or continue below to checkout as a guest. Log…" at bounding box center [784, 346] width 1086 height 860
click at [1184, 402] on span at bounding box center [1179, 385] width 96 height 40
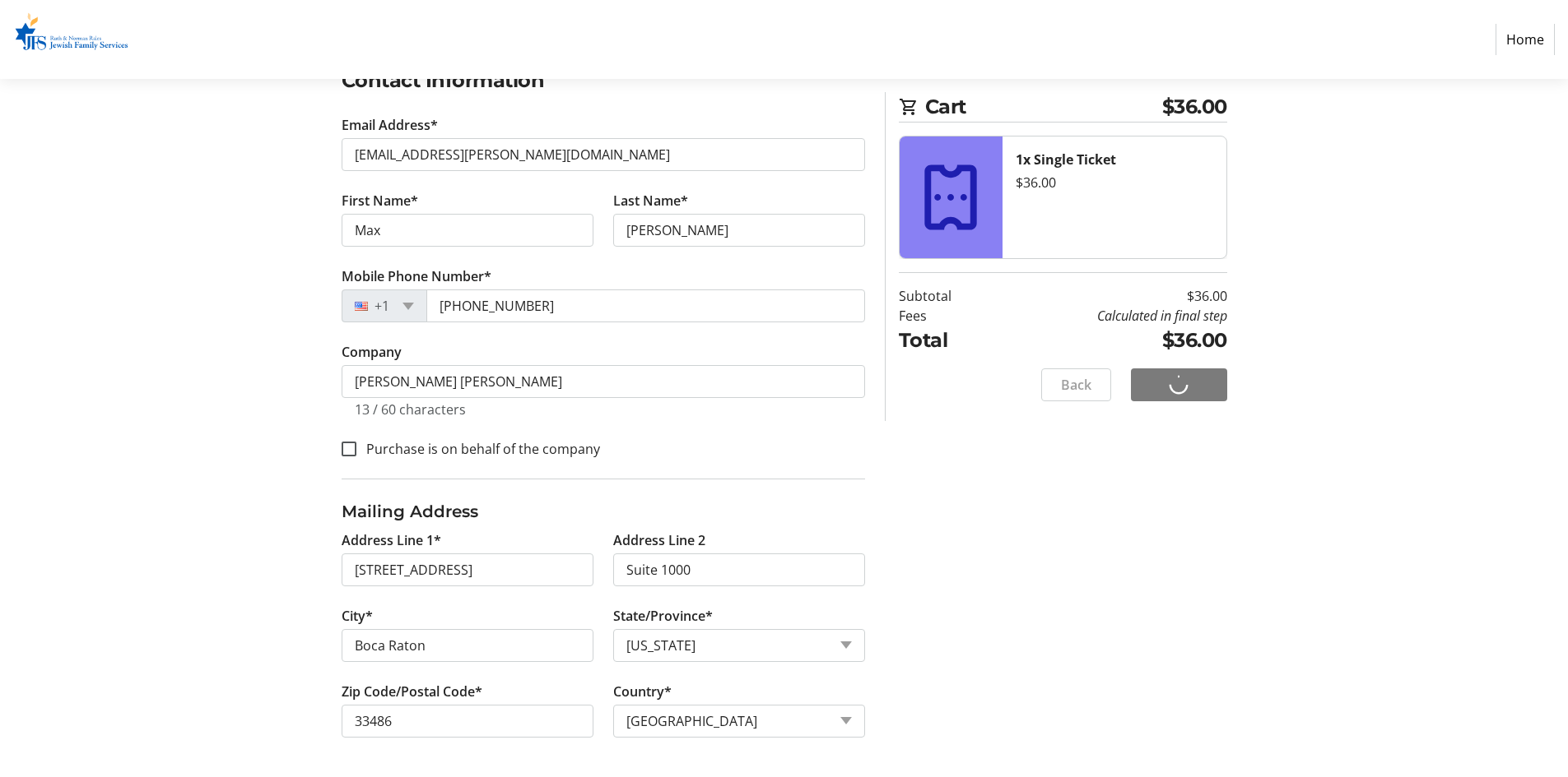
scroll to position [0, 0]
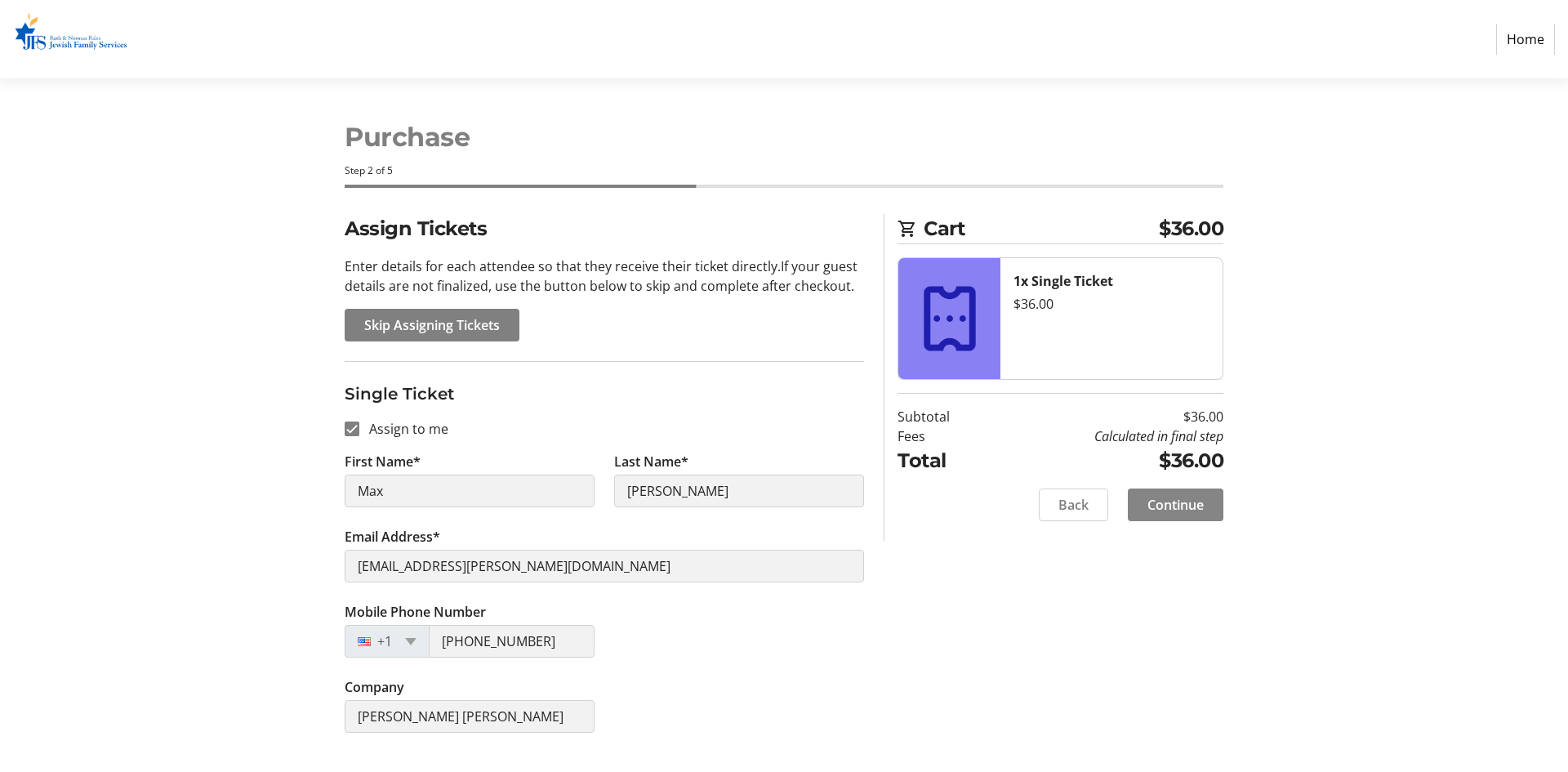
click at [1182, 515] on span at bounding box center [1175, 505] width 95 height 40
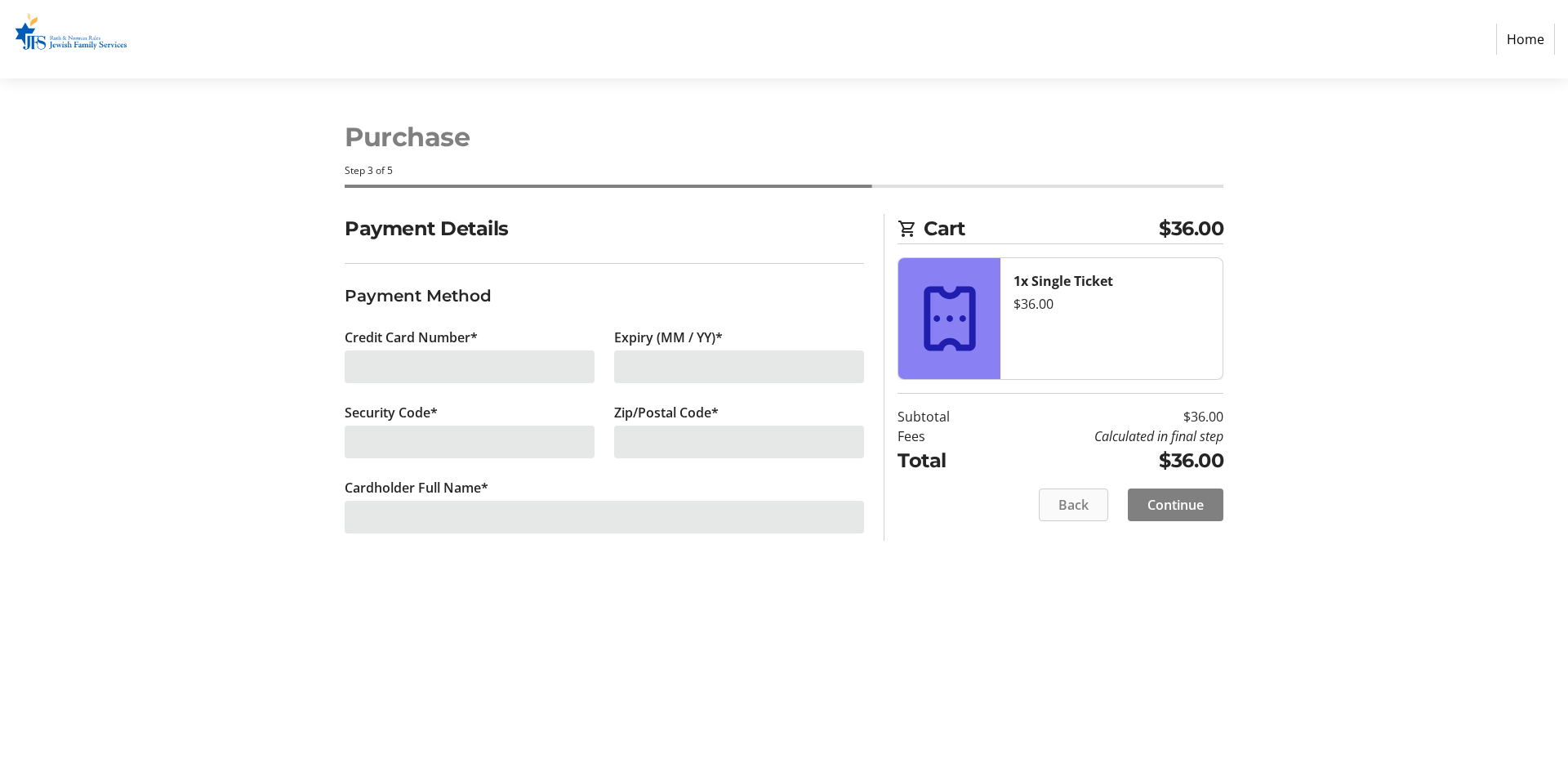
click at [1091, 498] on span at bounding box center [1073, 505] width 68 height 40
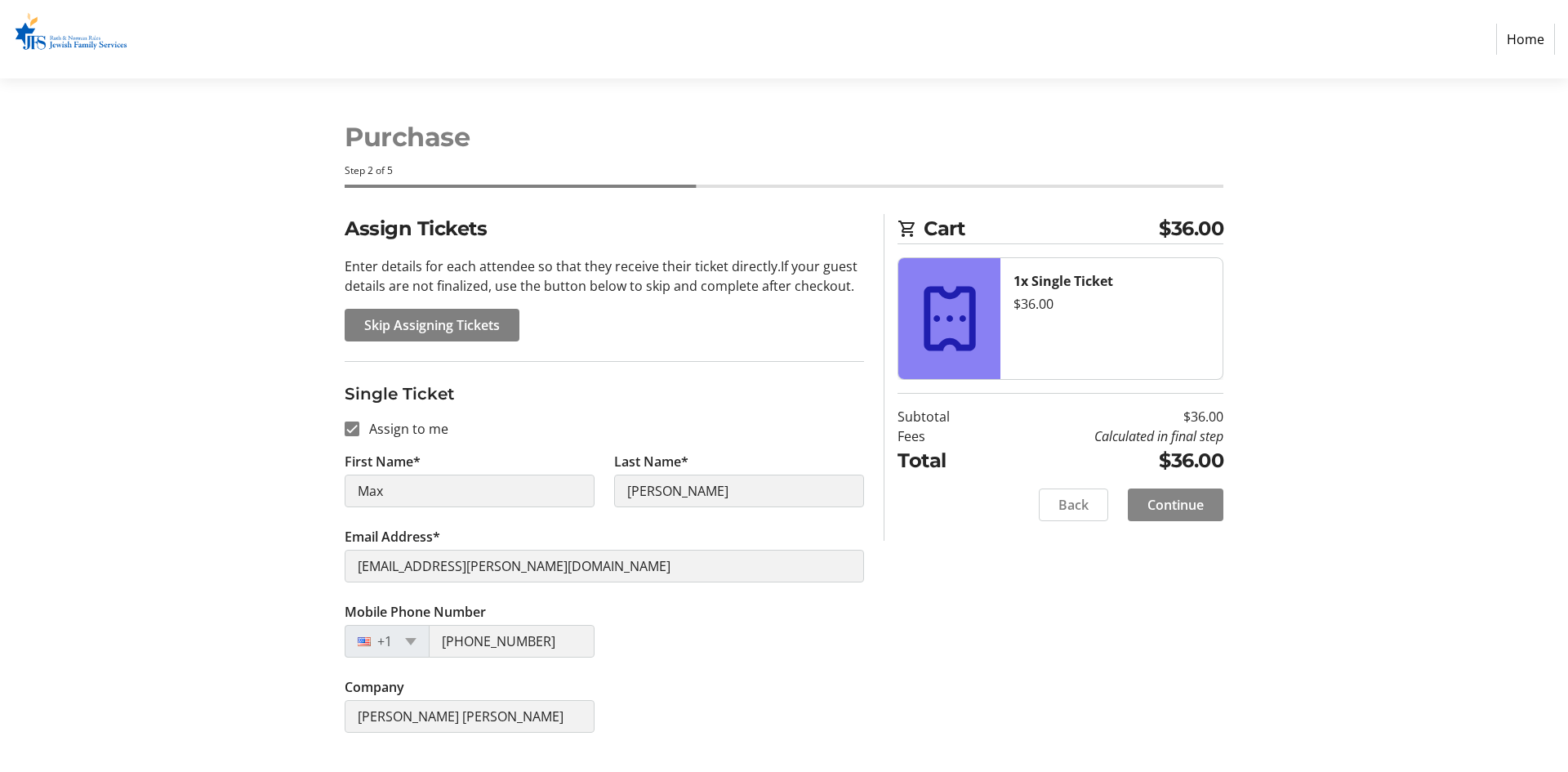
click at [1178, 504] on span "Continue" at bounding box center [1176, 504] width 57 height 20
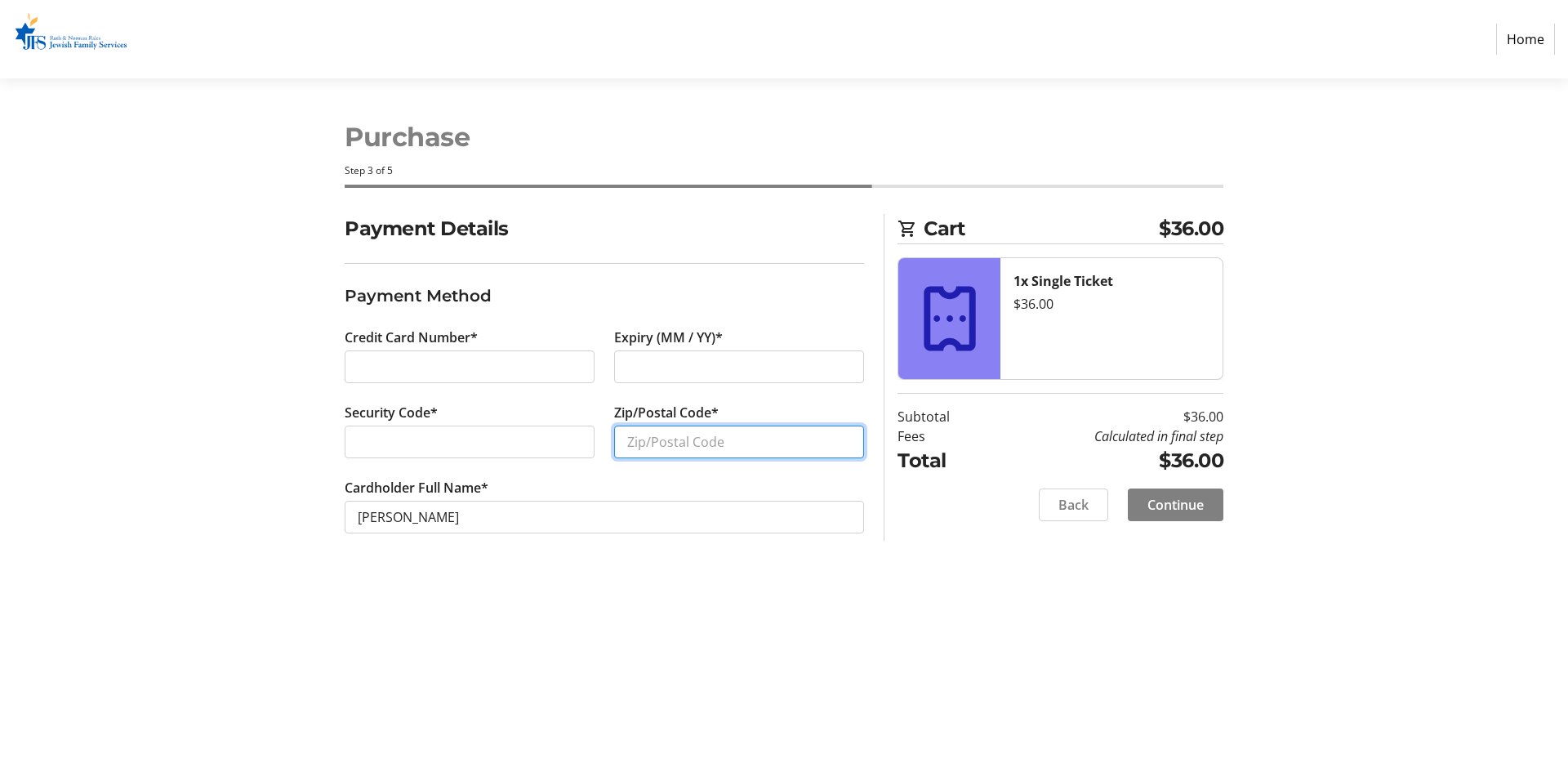
click at [673, 444] on input "Zip/Postal Code*" at bounding box center [739, 442] width 250 height 33
type input "33434"
click at [1208, 499] on span at bounding box center [1175, 505] width 95 height 40
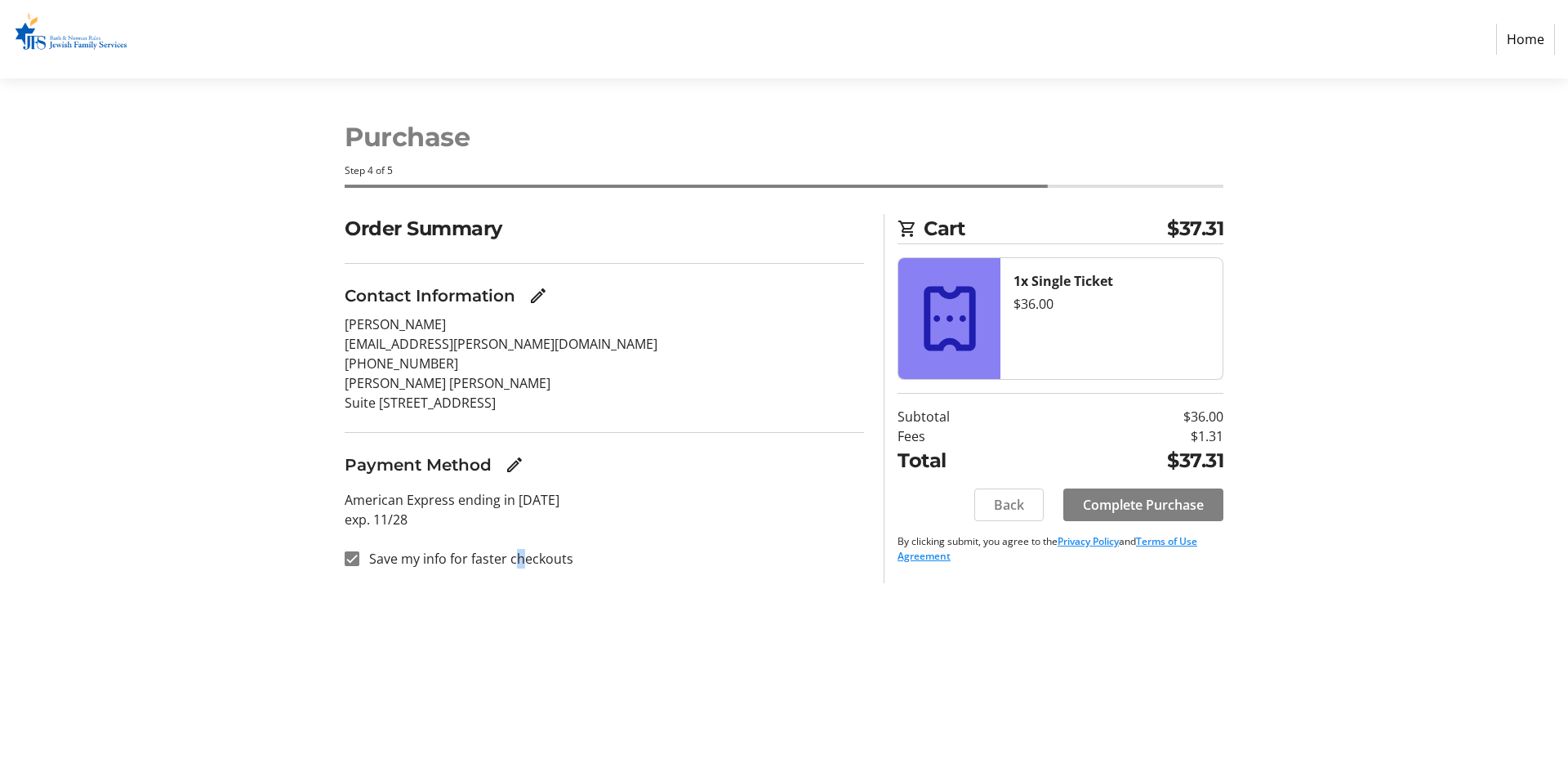
click at [514, 563] on label "Save my info for faster checkouts" at bounding box center [466, 559] width 214 height 20
click at [507, 553] on label "Save my info for faster checkouts" at bounding box center [466, 559] width 214 height 20
click at [360, 553] on input "Save my info for faster checkouts" at bounding box center [352, 559] width 15 height 15
checkbox input "false"
click at [1153, 507] on span "Complete Purchase" at bounding box center [1143, 504] width 121 height 20
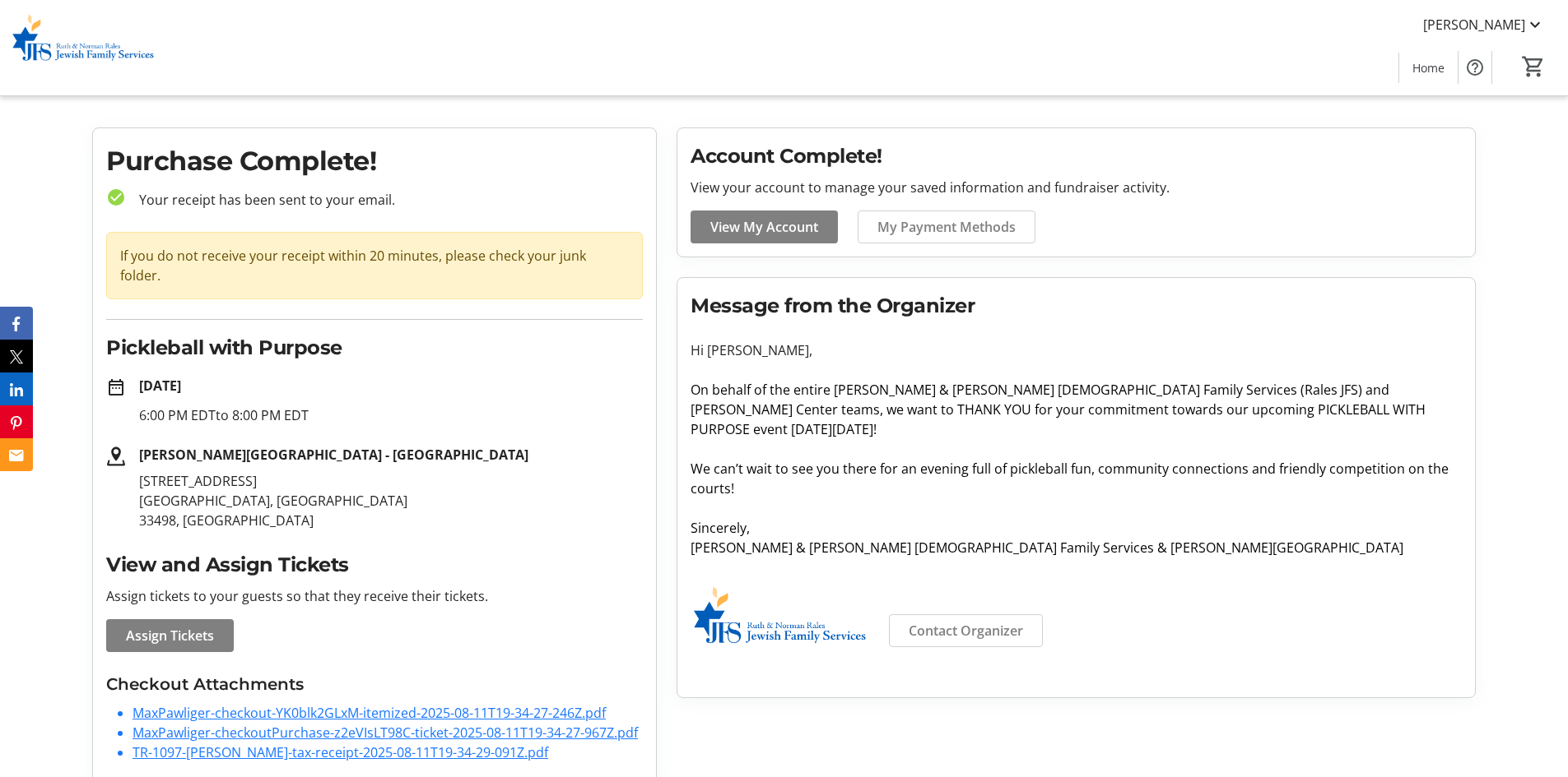
scroll to position [28, 0]
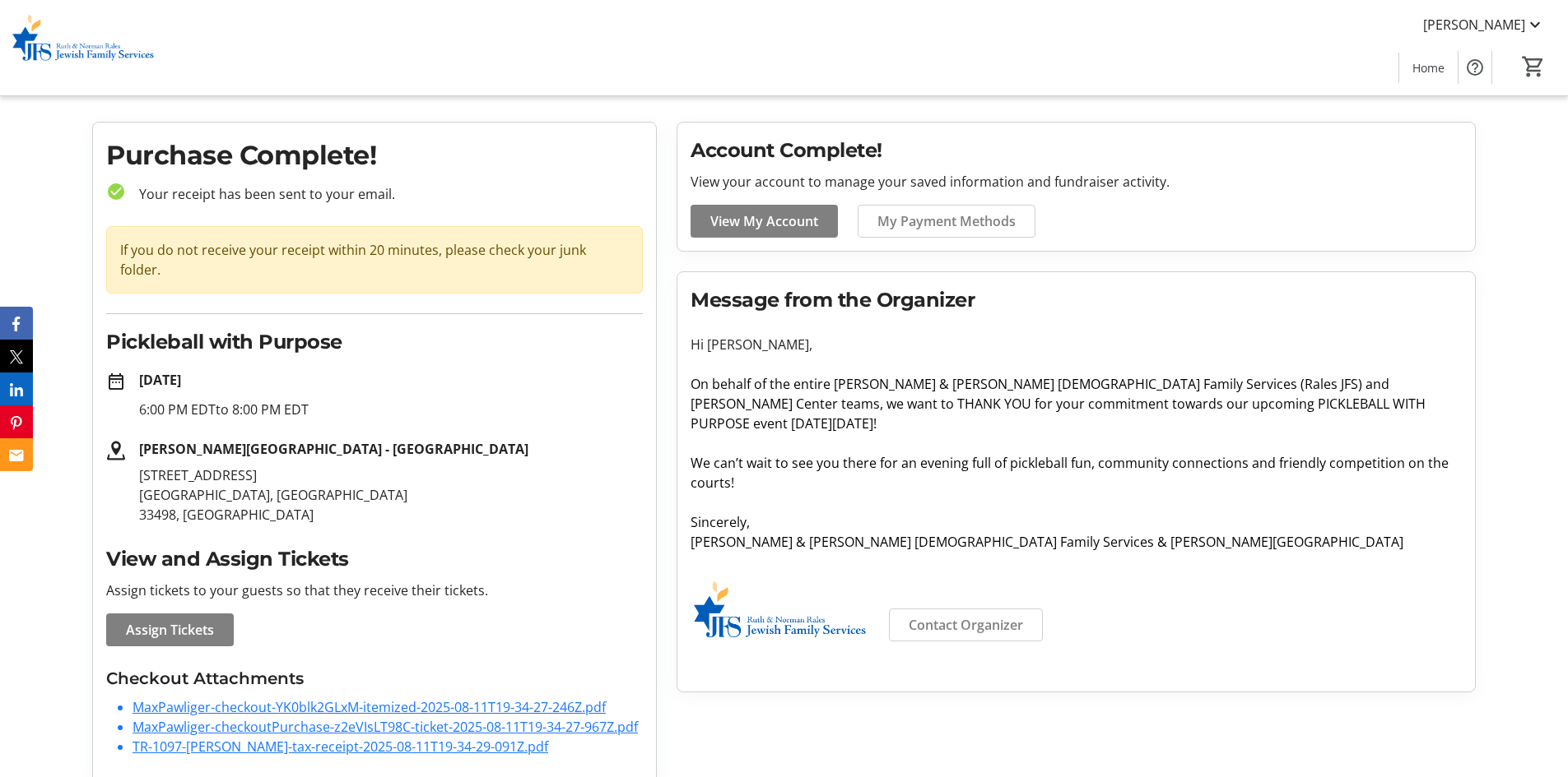
click at [445, 698] on link "MaxPawliger-checkout-YK0blk2GLxM-itemized-2025-08-11T19-34-27-246Z.pdf" at bounding box center [369, 707] width 473 height 18
click at [317, 718] on link "MaxPawliger-checkoutPurchase-z2eVIsLT98C-ticket-2025-08-11T19-34-27-967Z.pdf" at bounding box center [385, 727] width 505 height 18
